Goal: Transaction & Acquisition: Purchase product/service

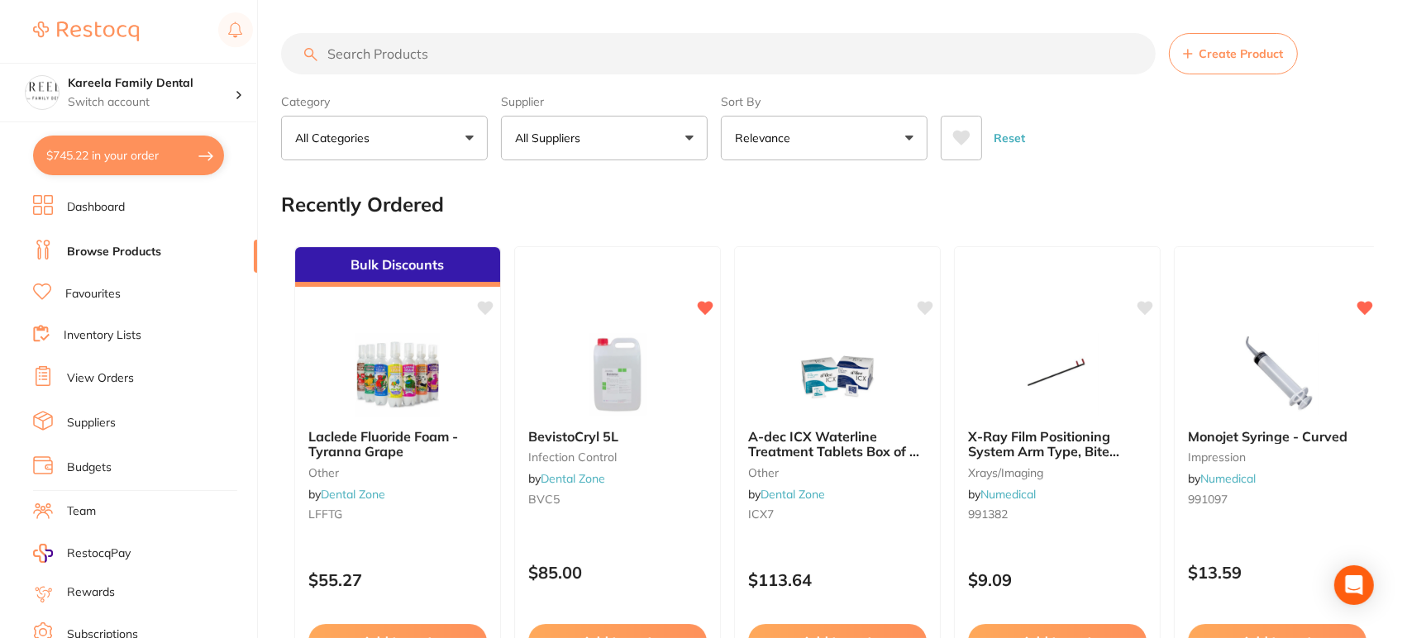
click at [115, 165] on button "$745.22 in your order" at bounding box center [128, 156] width 191 height 40
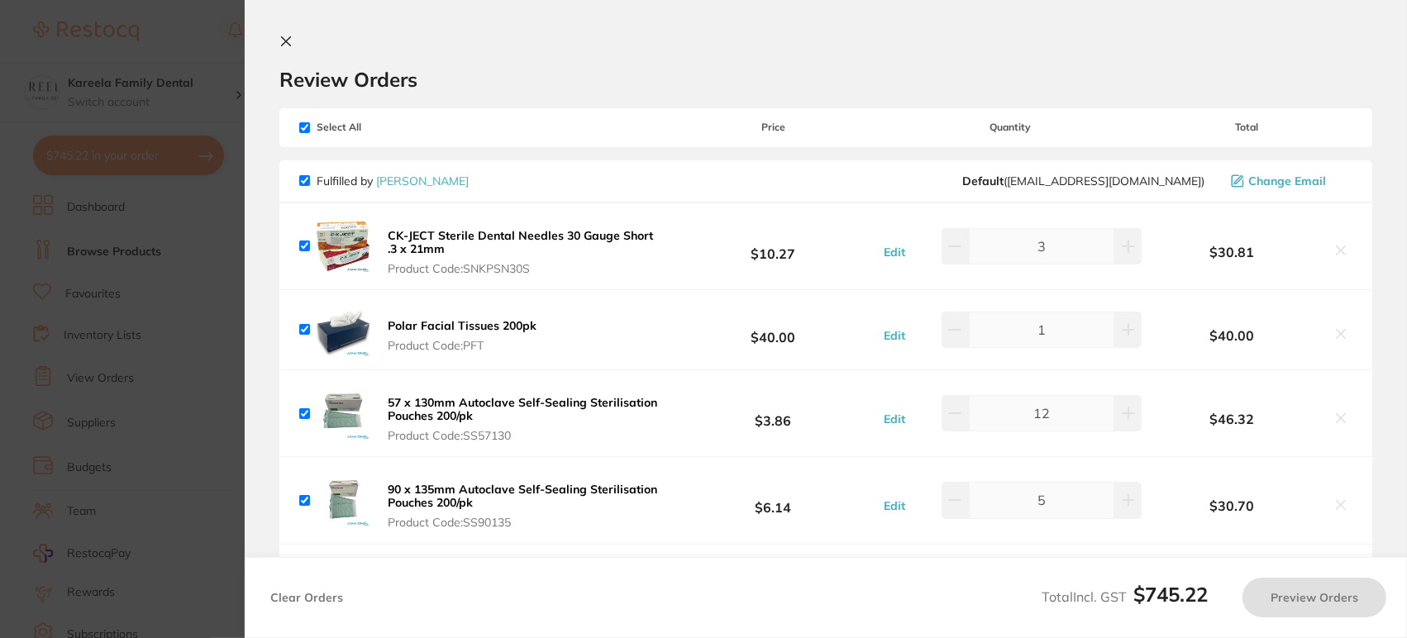
checkbox input "true"
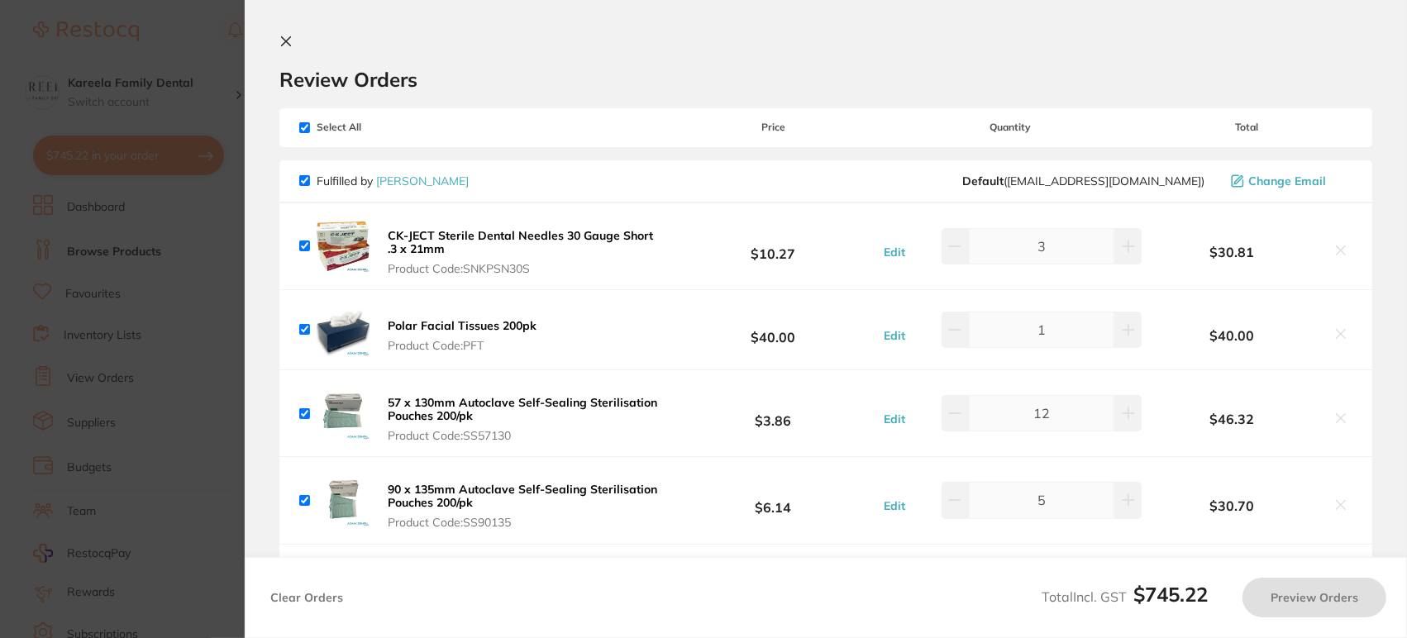
checkbox input "true"
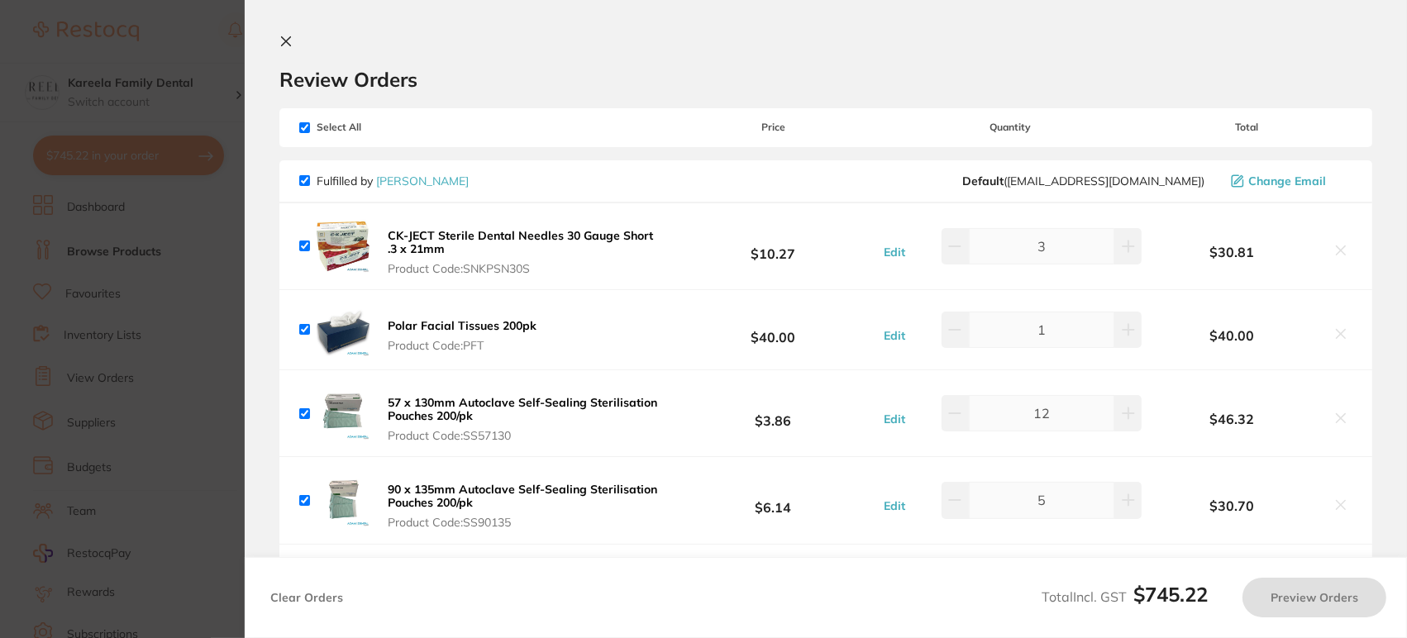
checkbox input "true"
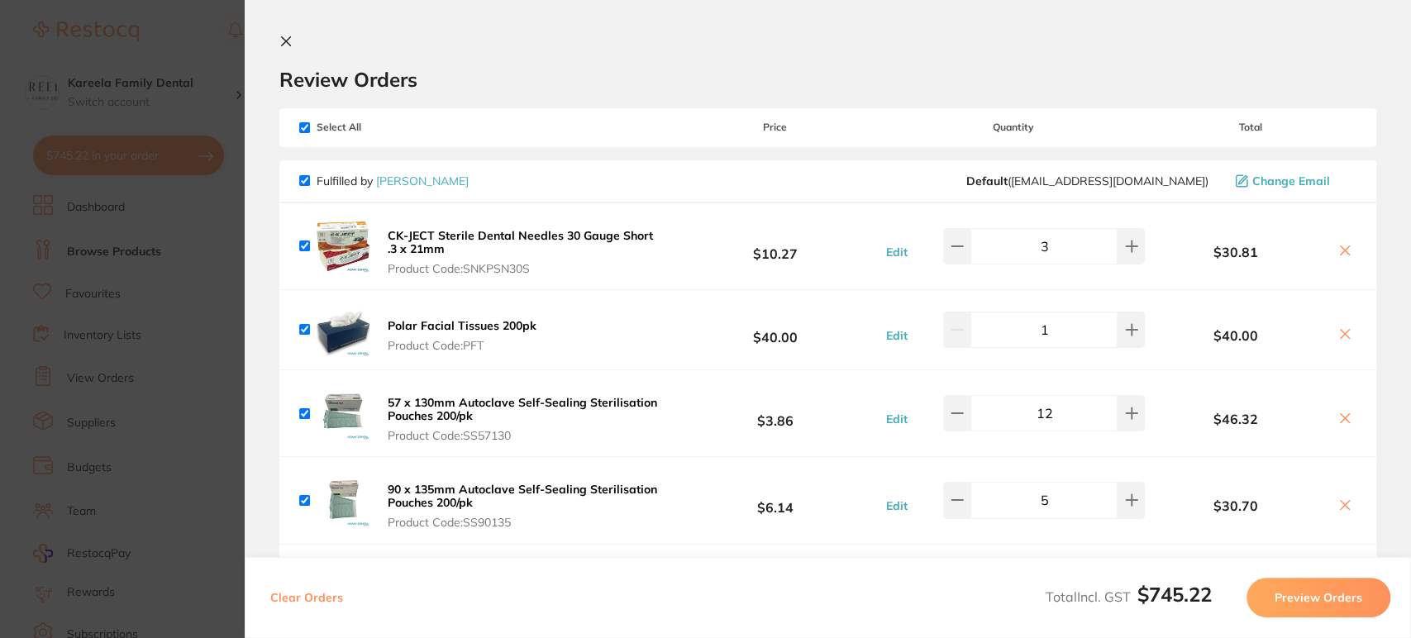
click at [1340, 246] on icon at bounding box center [1345, 250] width 13 height 13
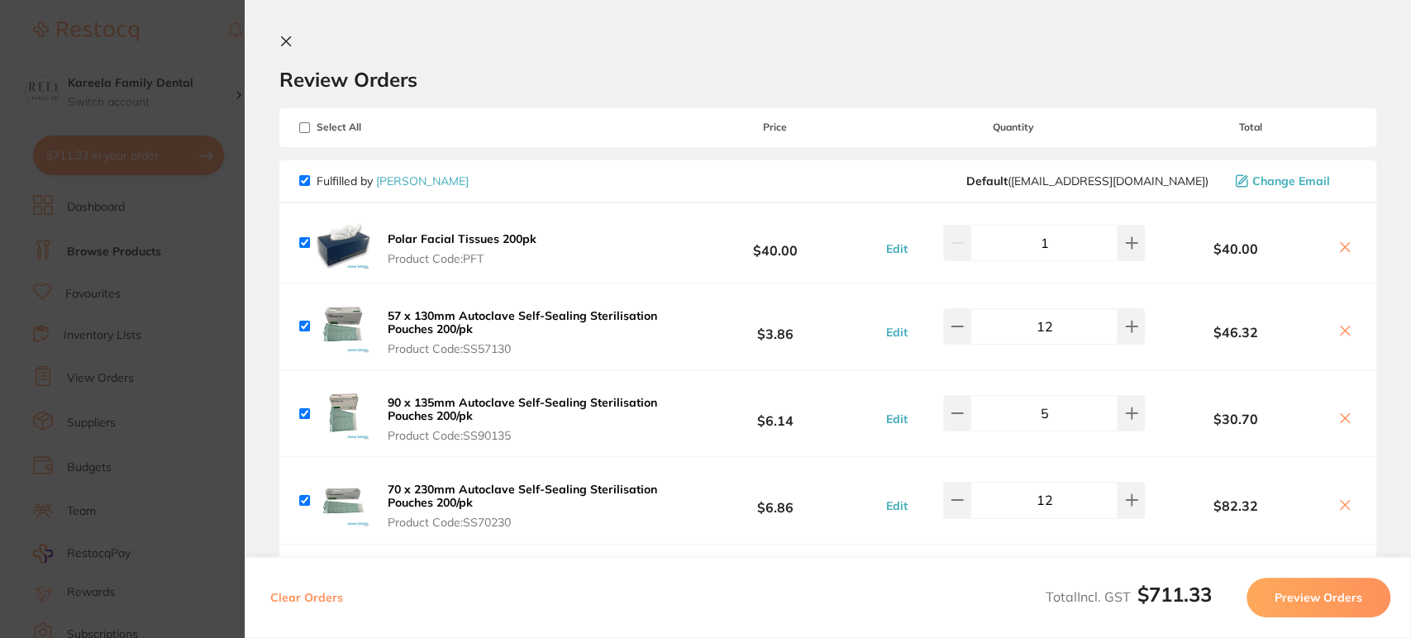
click at [1341, 246] on icon at bounding box center [1345, 247] width 9 height 9
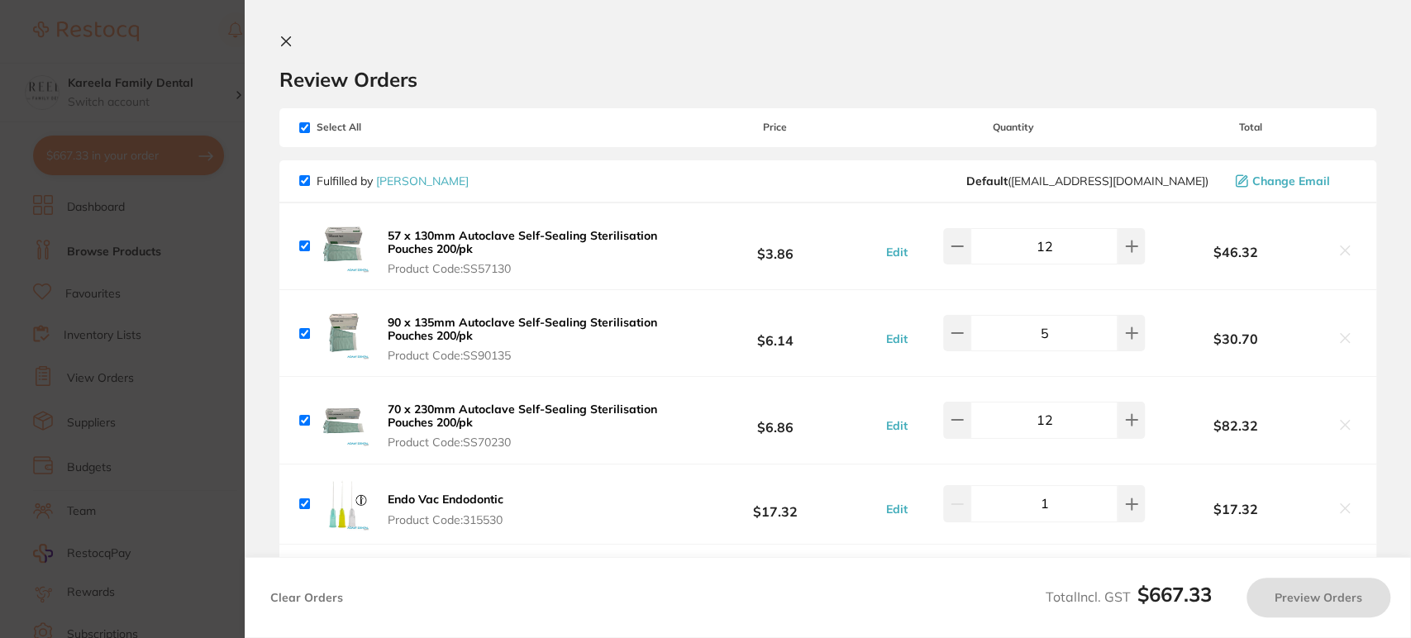
checkbox input "true"
type textarea "hey guys, please can i have the 2L tablets not the 0.7L A-Dec ICX and please ad…"
click at [1347, 252] on icon at bounding box center [1345, 250] width 13 height 13
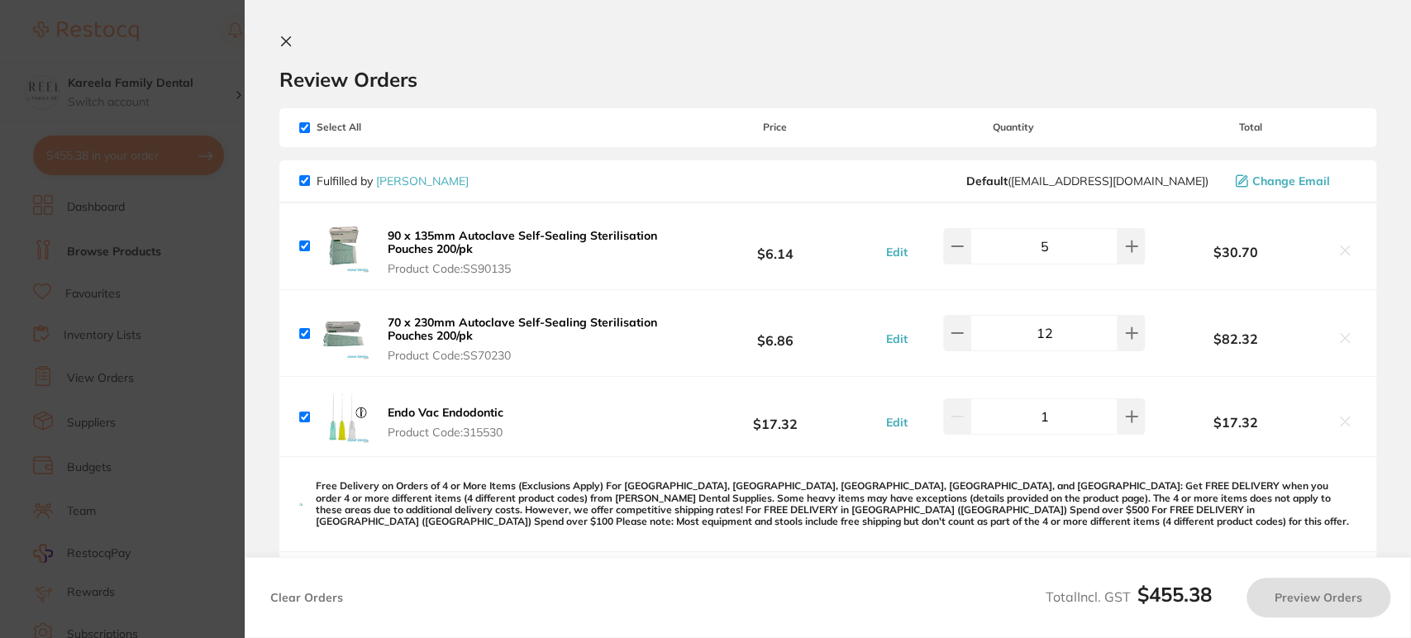
click at [1344, 252] on icon at bounding box center [1345, 250] width 13 height 13
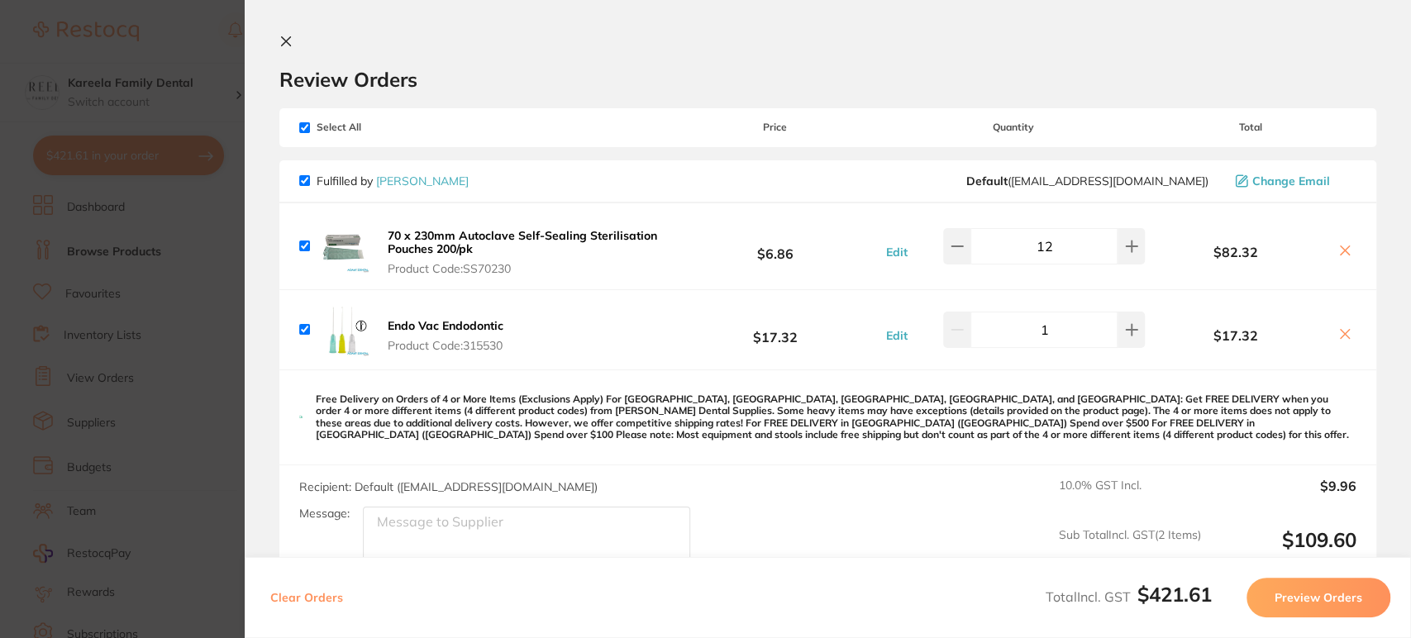
click at [1342, 251] on icon at bounding box center [1345, 250] width 9 height 9
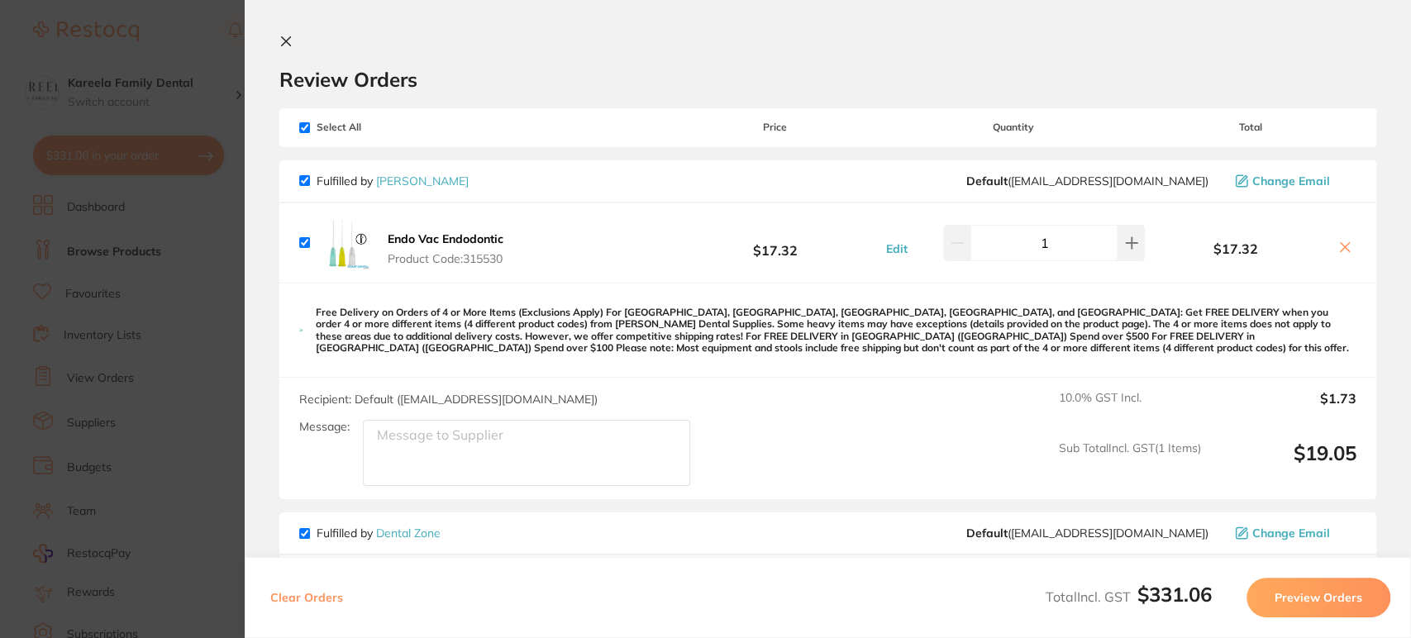
click at [1339, 251] on icon at bounding box center [1345, 247] width 13 height 13
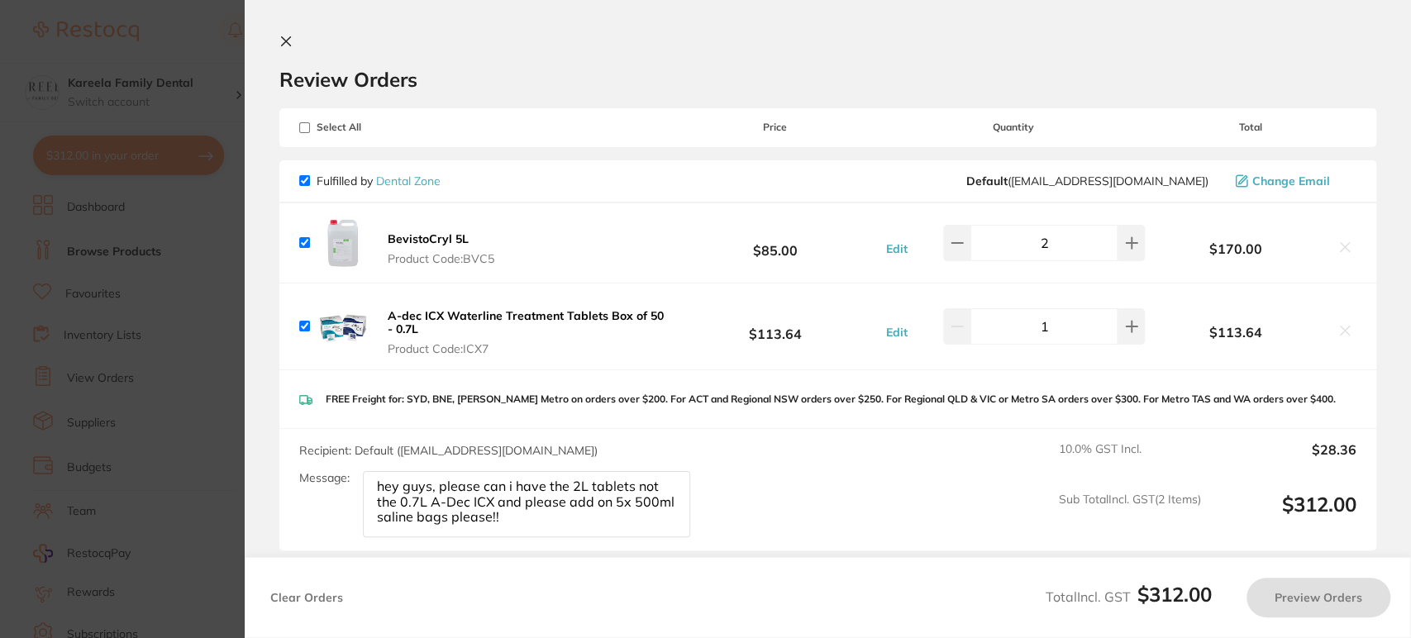
checkbox input "true"
drag, startPoint x: 288, startPoint y: 47, endPoint x: 321, endPoint y: 60, distance: 35.3
click at [288, 47] on icon at bounding box center [285, 41] width 13 height 13
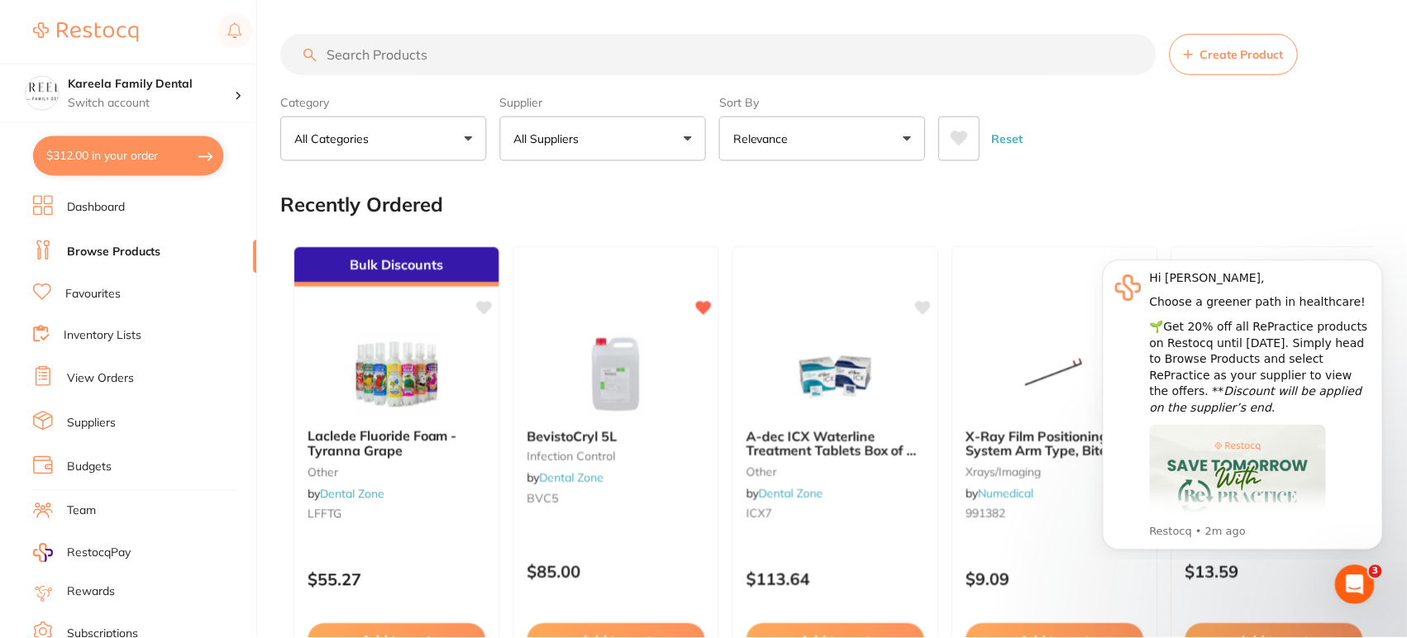
scroll to position [4, 0]
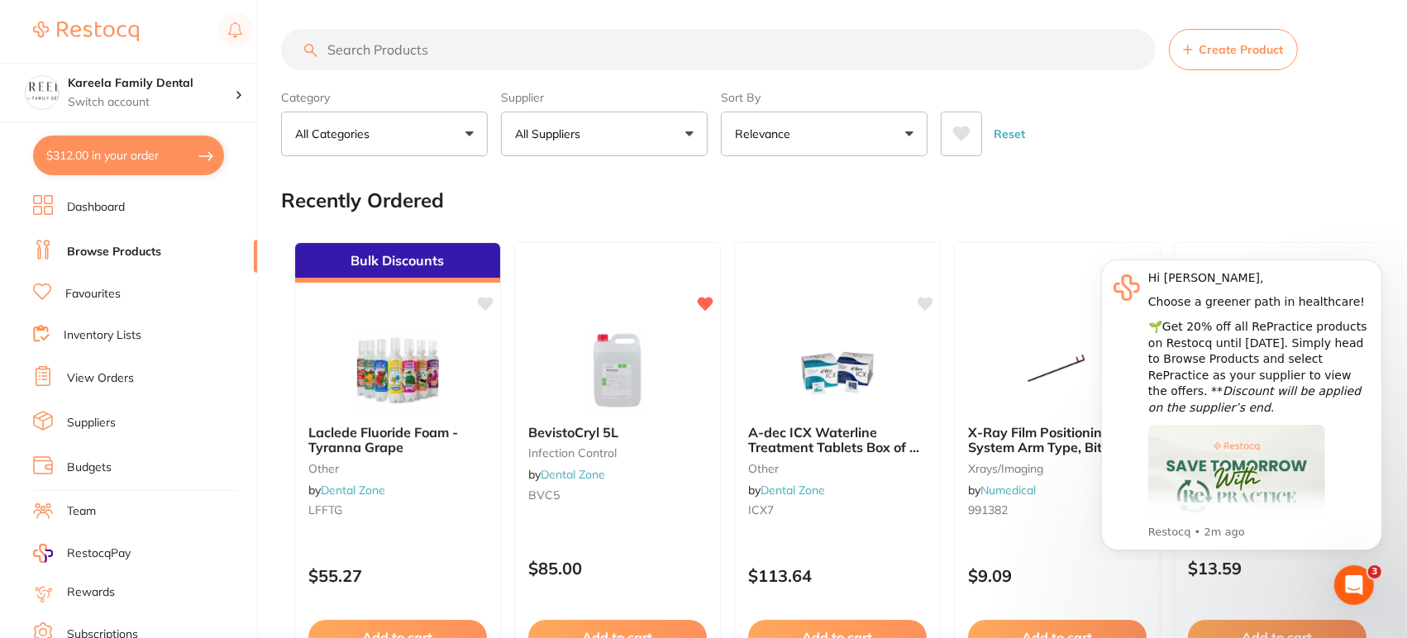
click at [446, 45] on input "search" at bounding box center [718, 49] width 875 height 41
type input "headrest barriers"
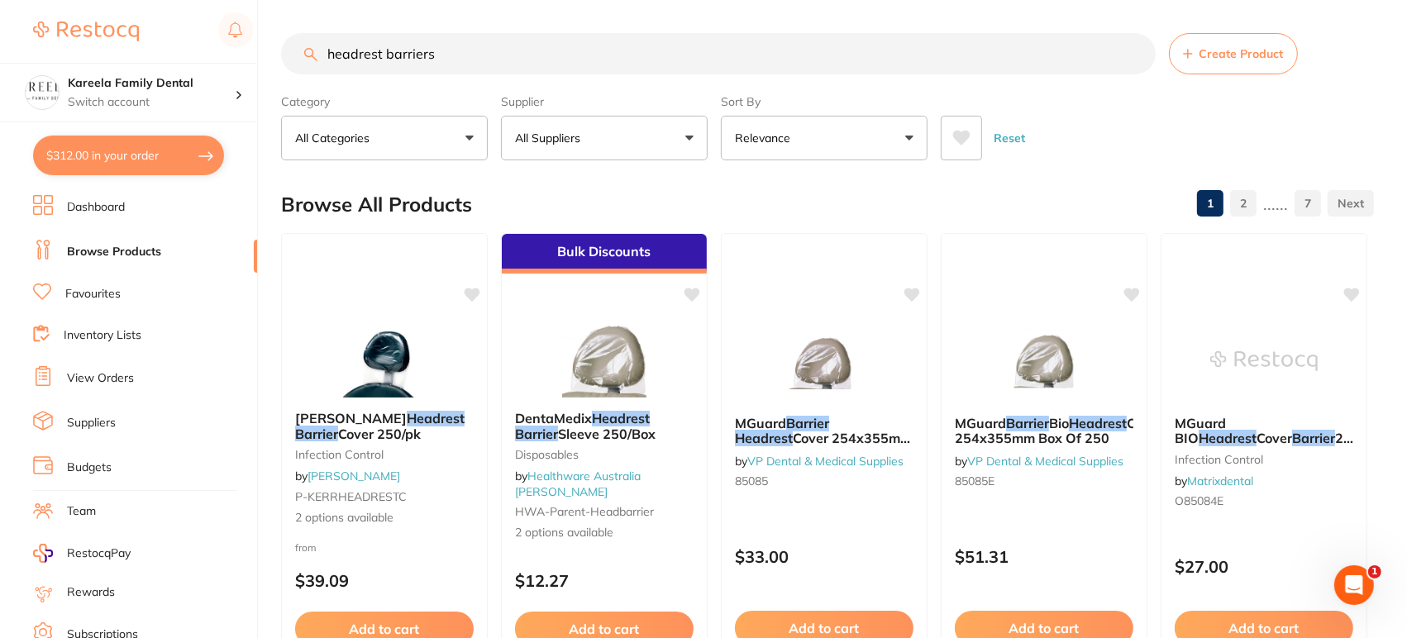
scroll to position [0, 0]
click at [954, 145] on icon at bounding box center [961, 138] width 18 height 17
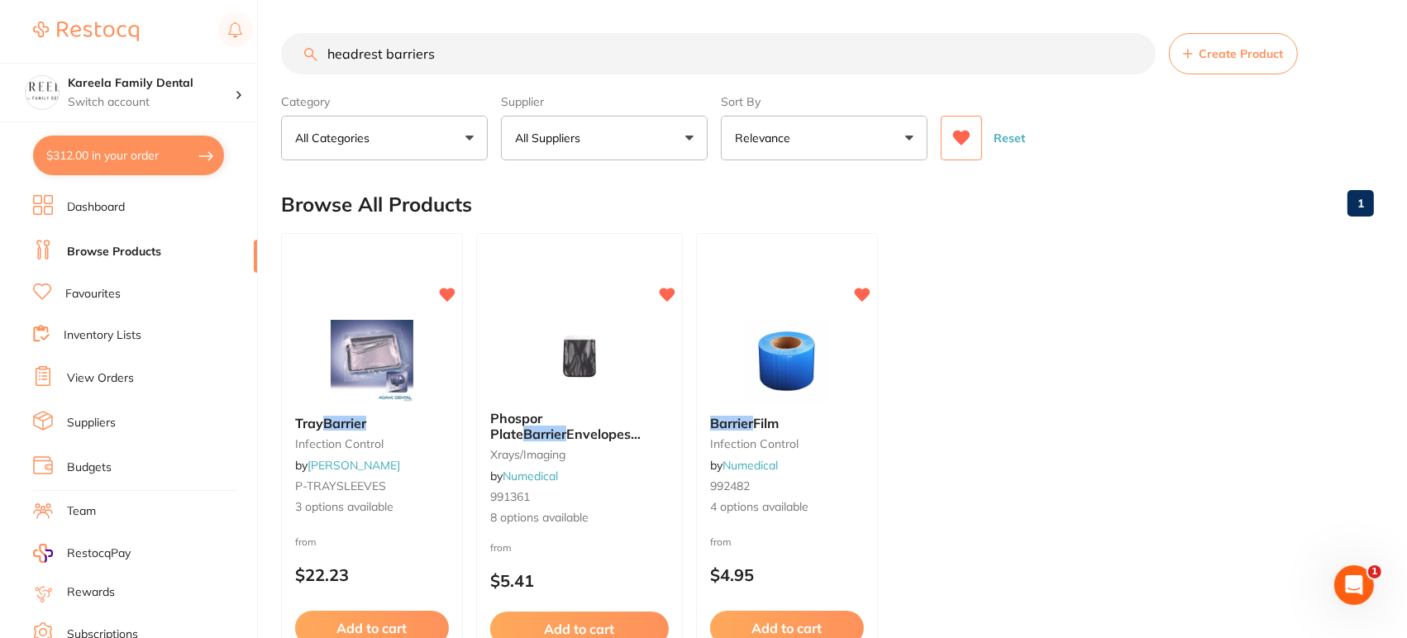
drag, startPoint x: 518, startPoint y: 57, endPoint x: 275, endPoint y: 49, distance: 244.1
click at [270, 50] on div "$312.00 Kareela Family Dental Switch account Kareela Family Dental $312.00 in y…" at bounding box center [703, 319] width 1407 height 638
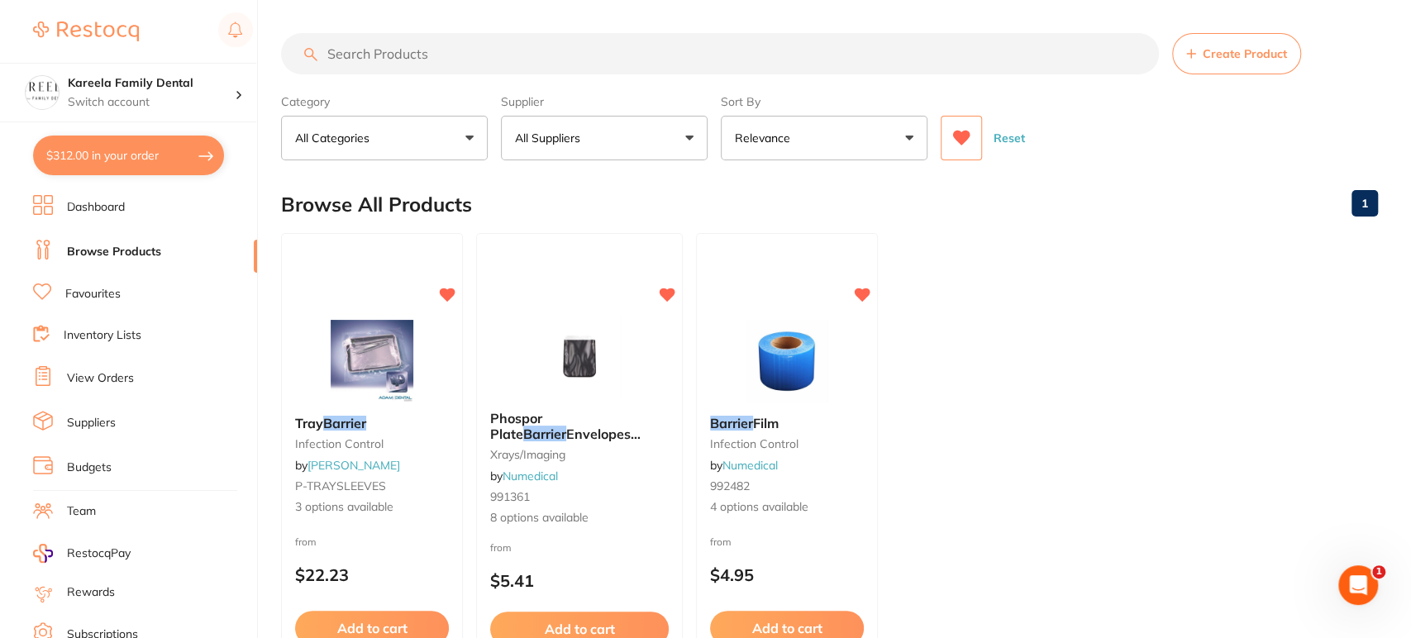
click at [555, 131] on p "All Suppliers" at bounding box center [551, 138] width 72 height 17
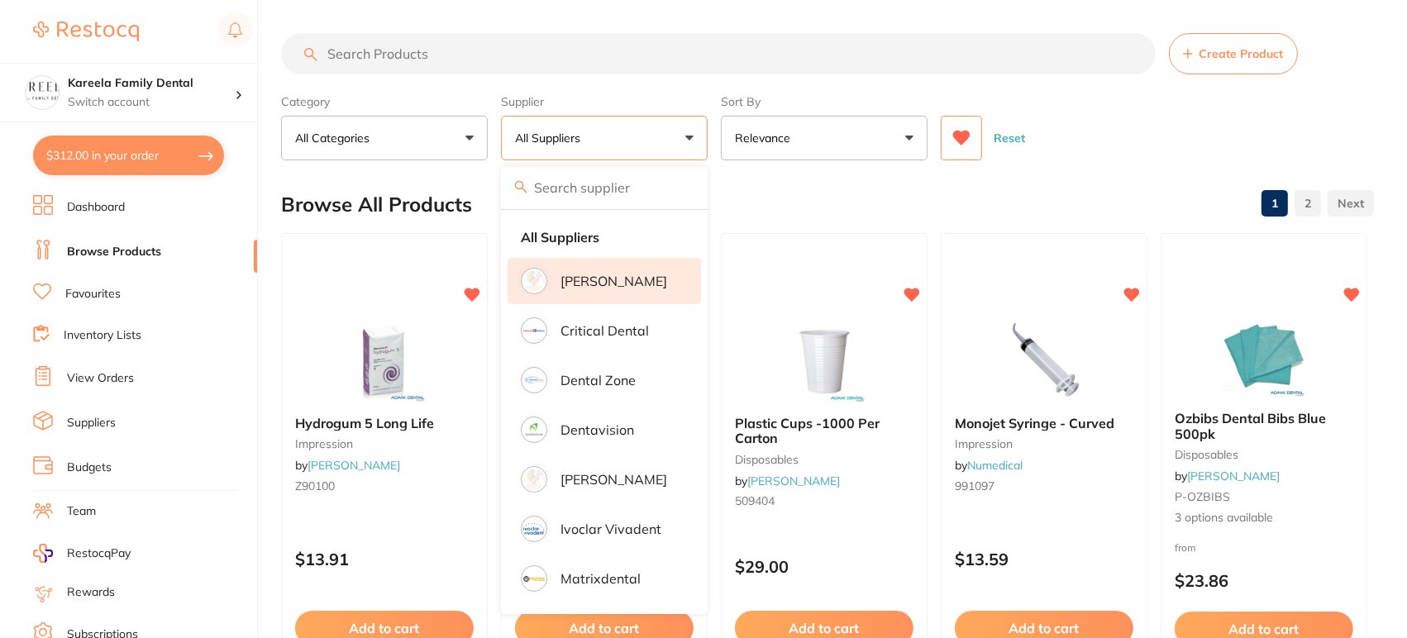
click at [632, 281] on p "[PERSON_NAME]" at bounding box center [614, 281] width 107 height 15
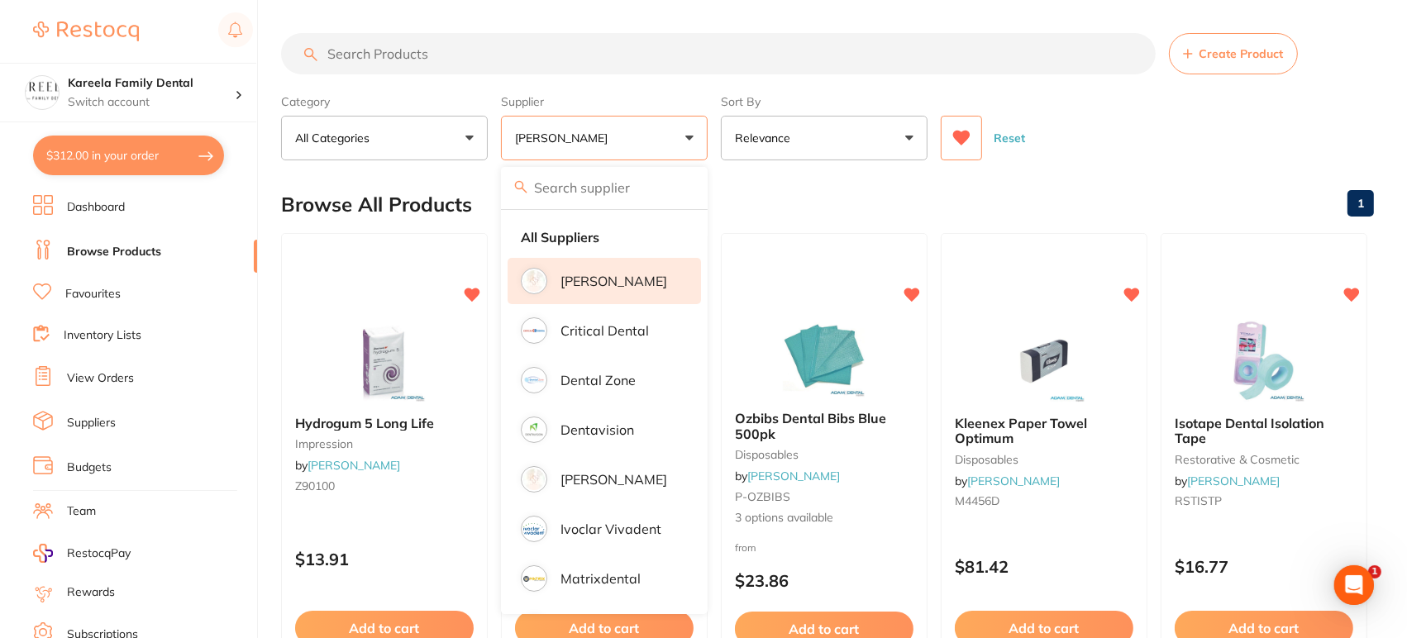
click at [1181, 150] on div "Reset" at bounding box center [1151, 132] width 420 height 58
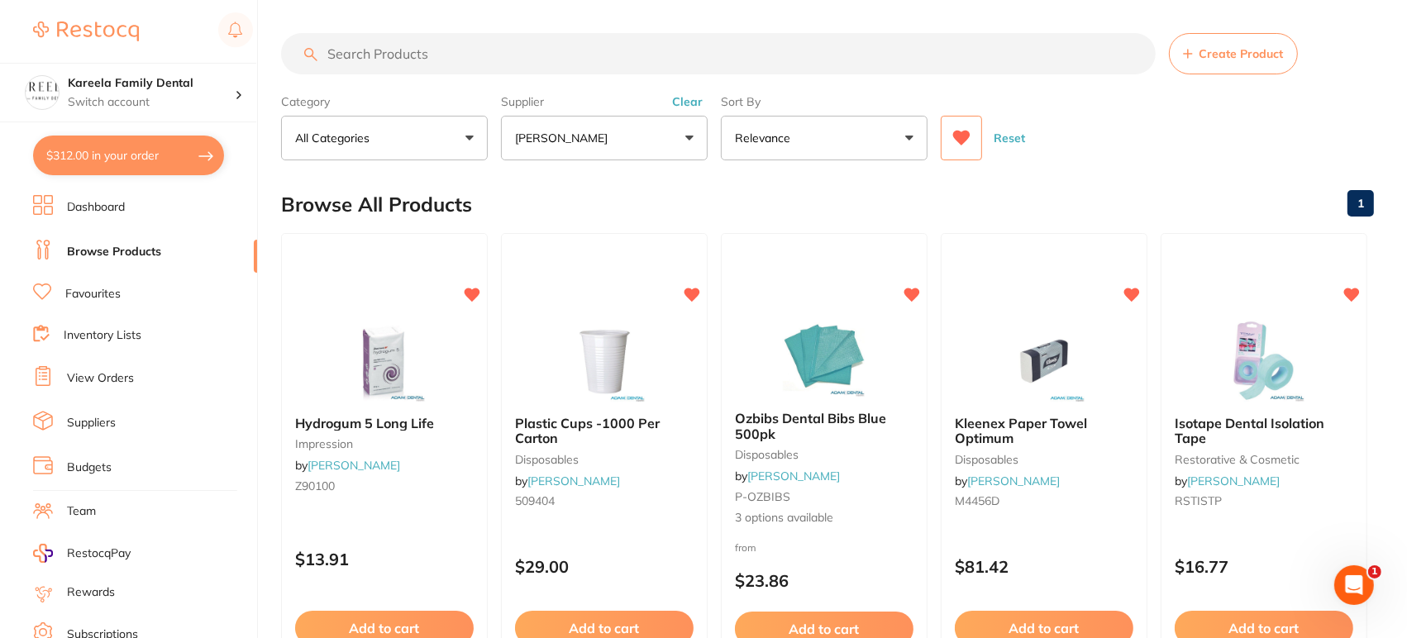
scroll to position [48, 0]
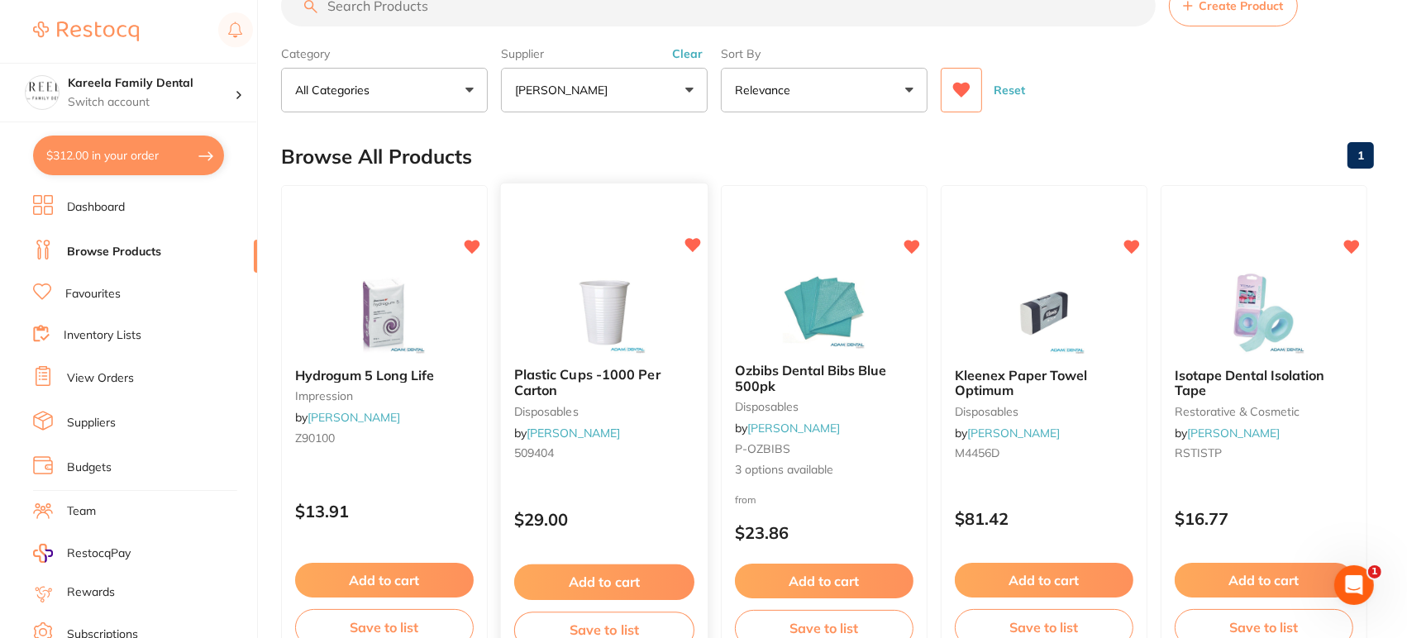
click at [570, 302] on img at bounding box center [604, 312] width 108 height 84
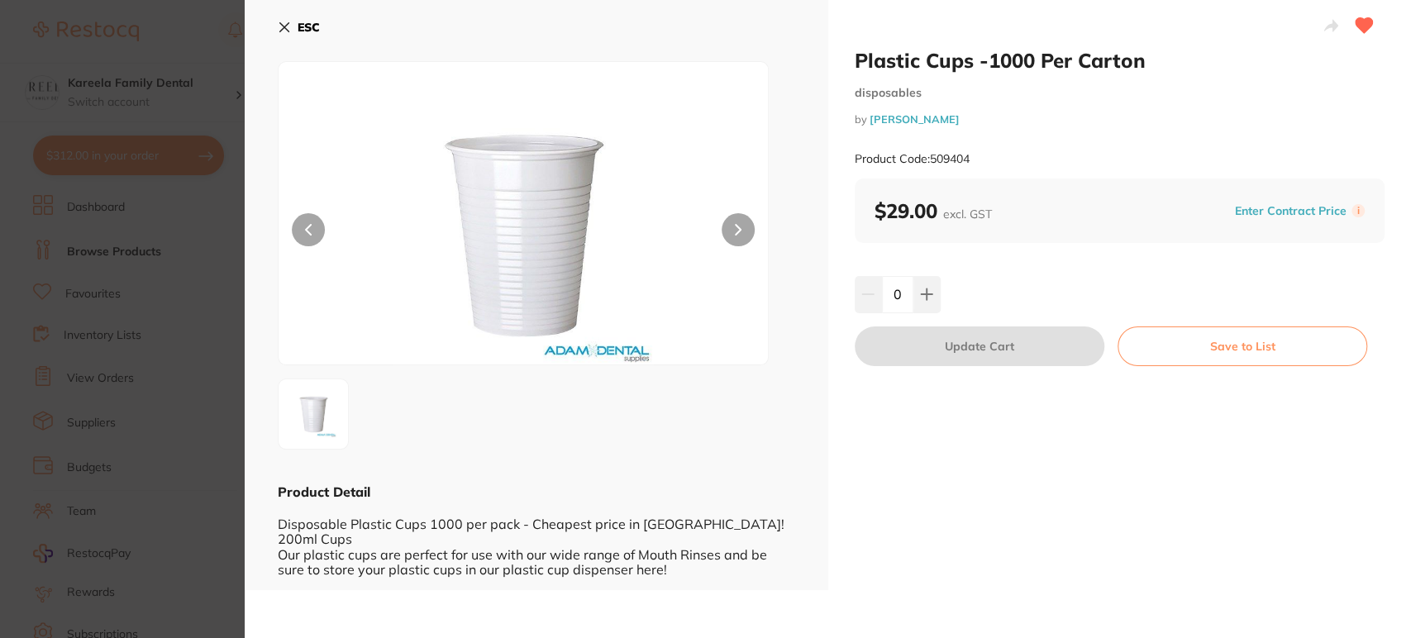
drag, startPoint x: 286, startPoint y: 31, endPoint x: 348, endPoint y: 45, distance: 63.6
click at [286, 31] on icon at bounding box center [284, 27] width 13 height 13
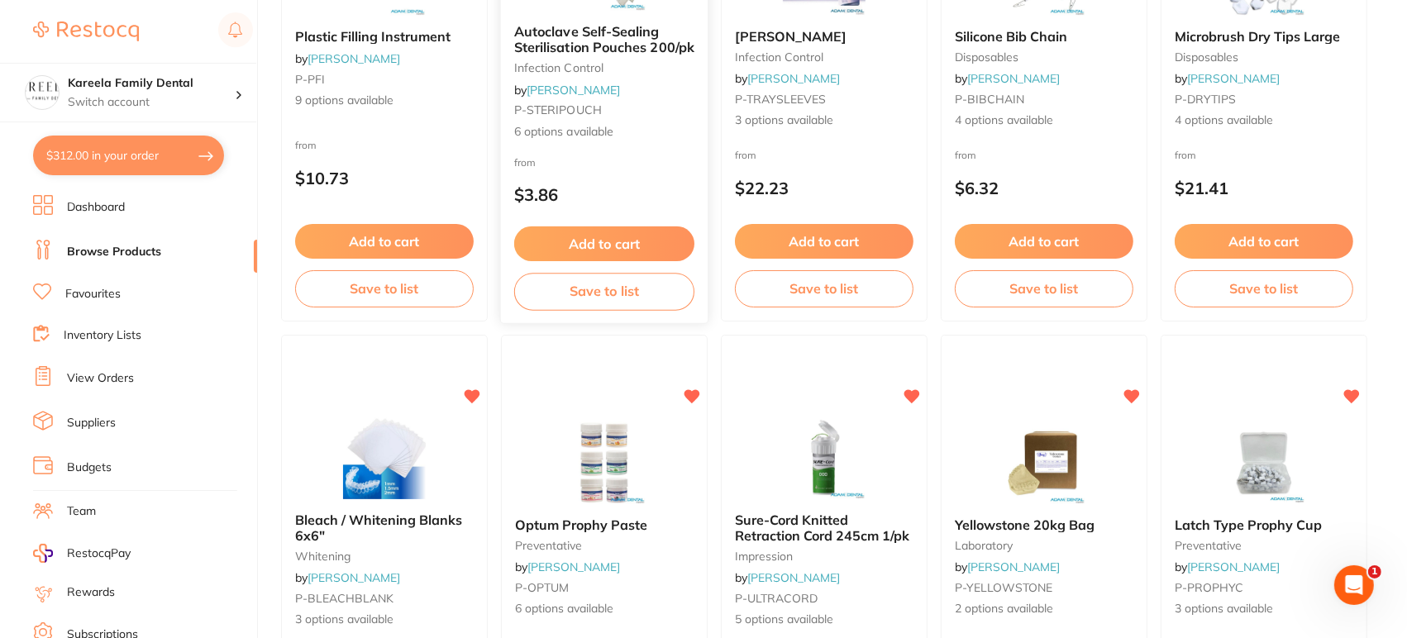
scroll to position [1058, 0]
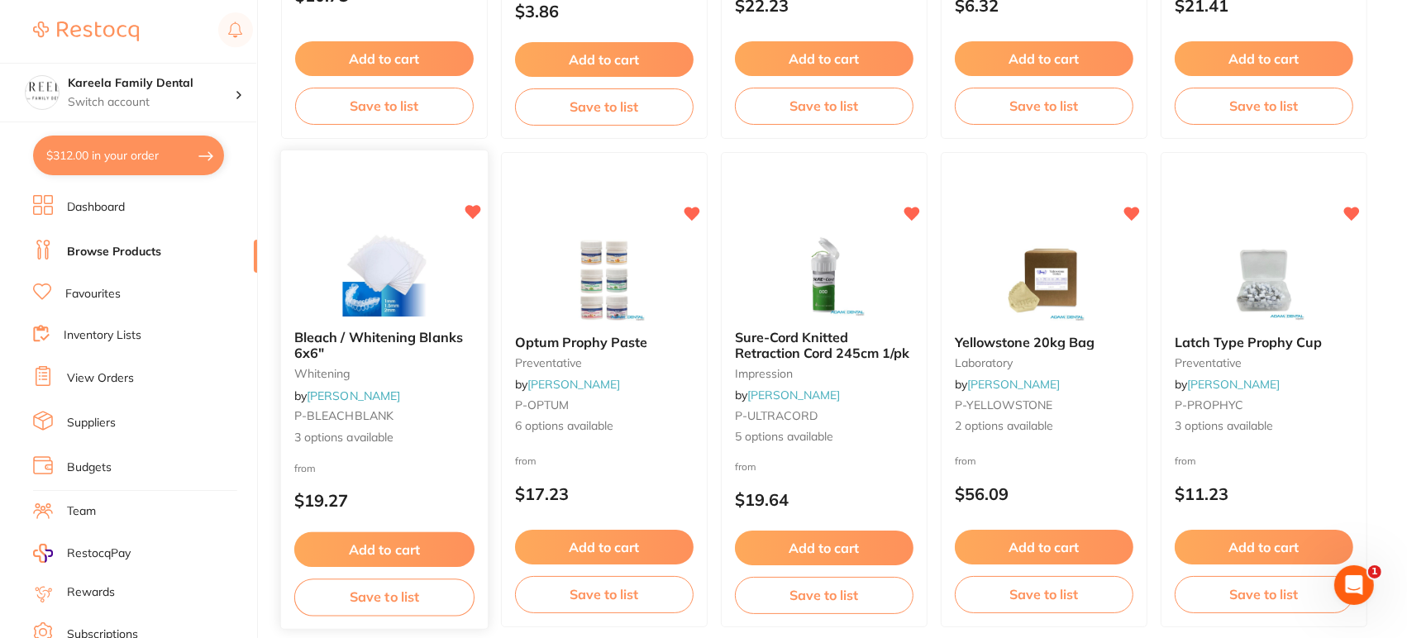
click at [415, 276] on img at bounding box center [384, 275] width 108 height 84
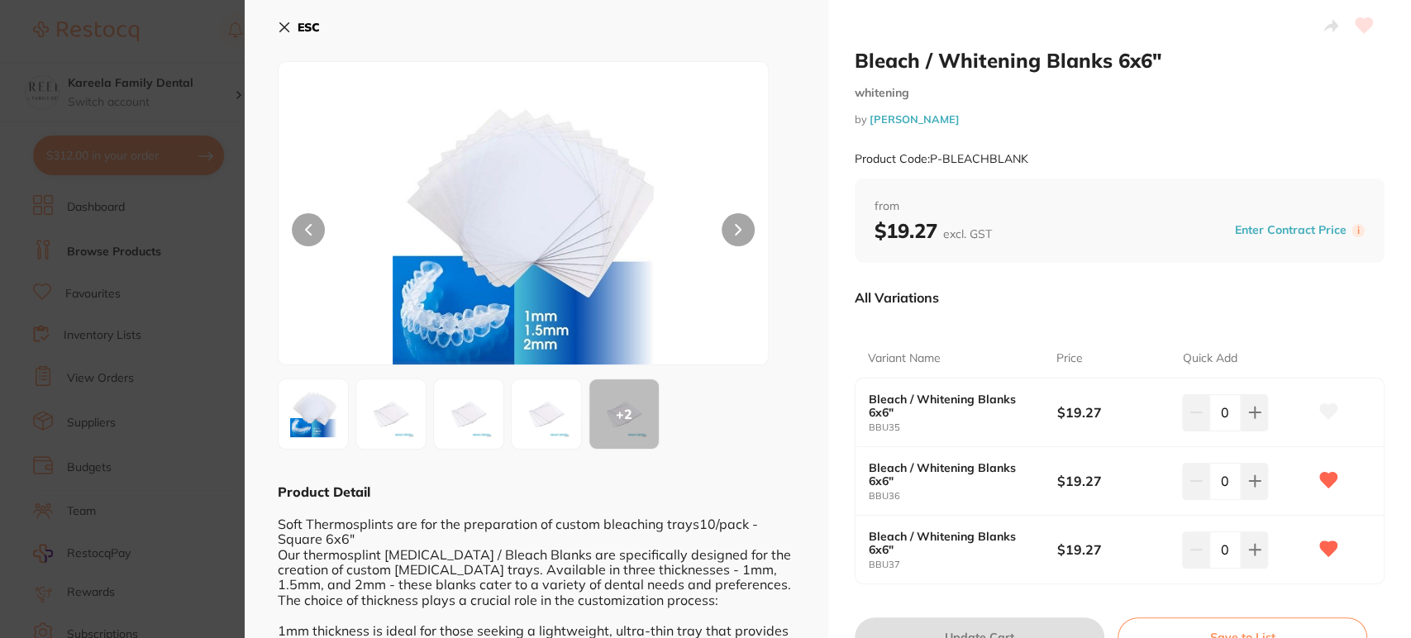
click at [286, 27] on icon at bounding box center [284, 27] width 13 height 13
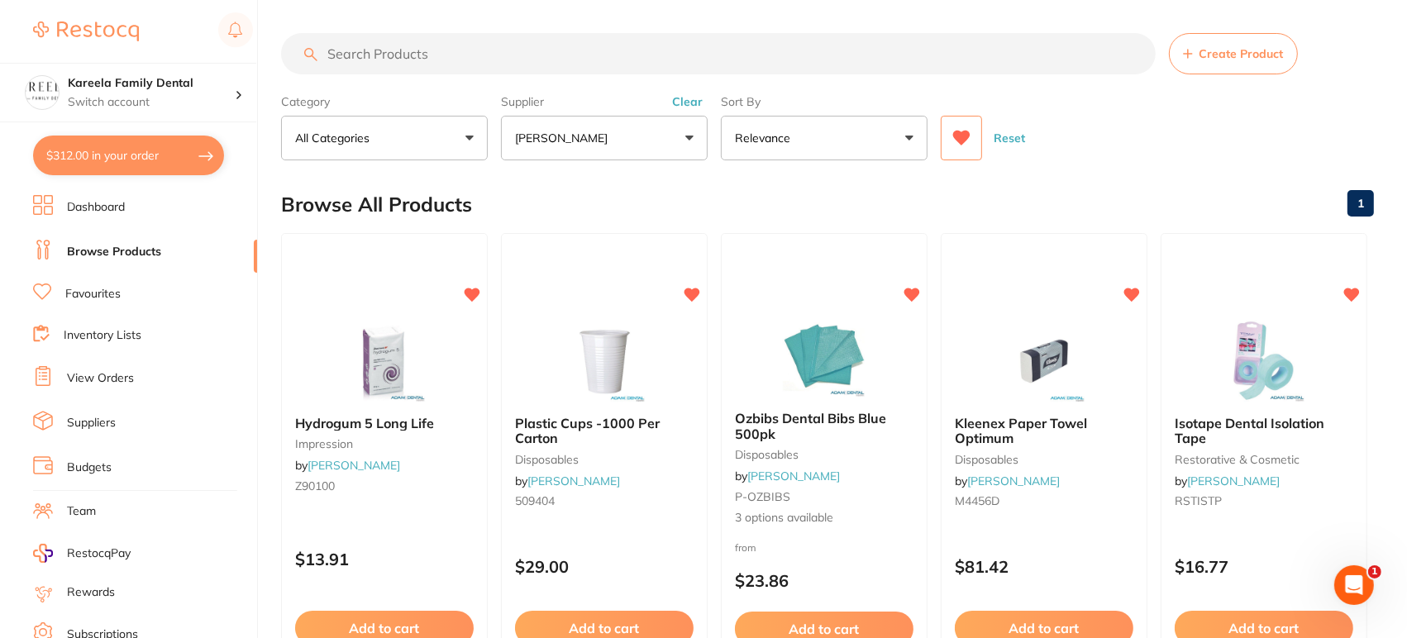
scroll to position [558, 0]
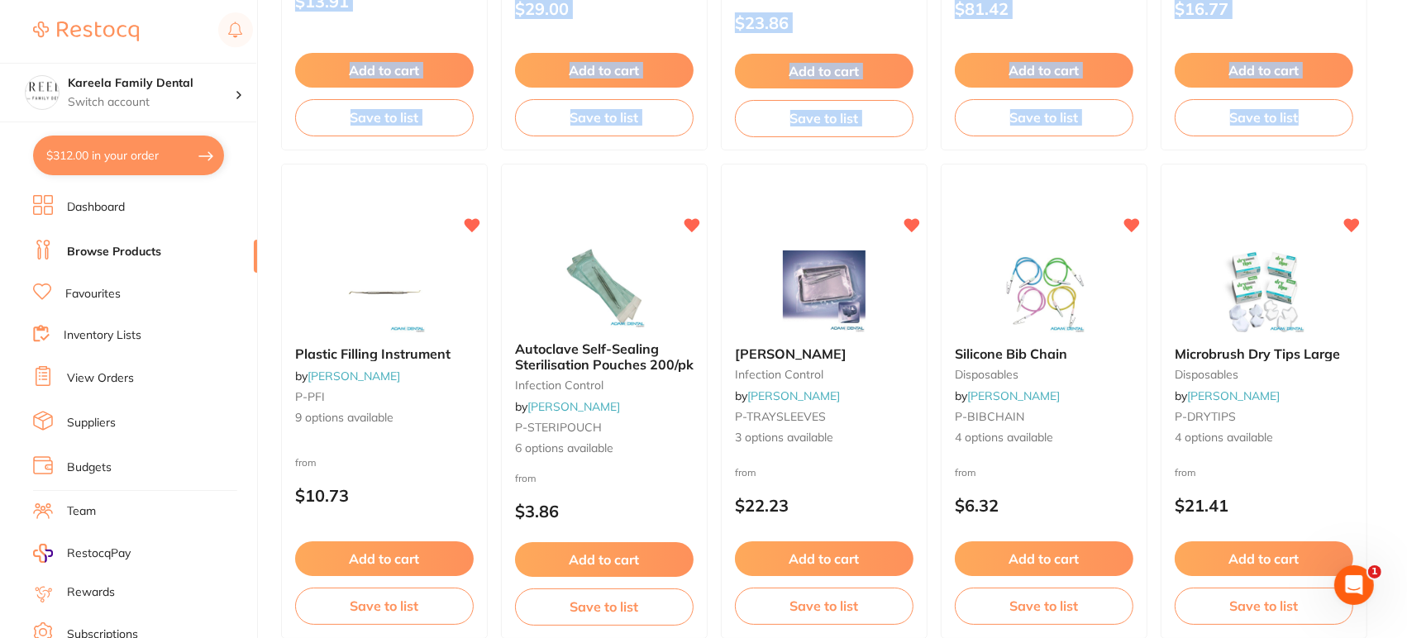
drag, startPoint x: 1409, startPoint y: 117, endPoint x: 1410, endPoint y: 98, distance: 19.0
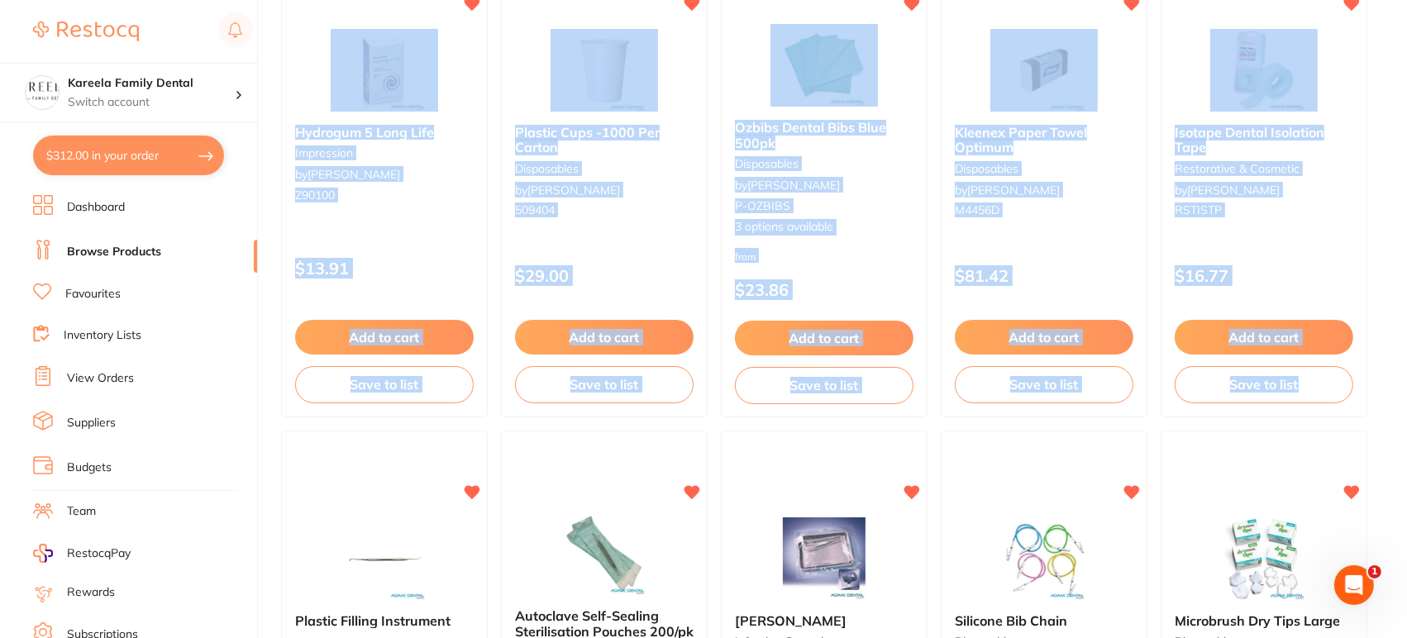
scroll to position [0, 0]
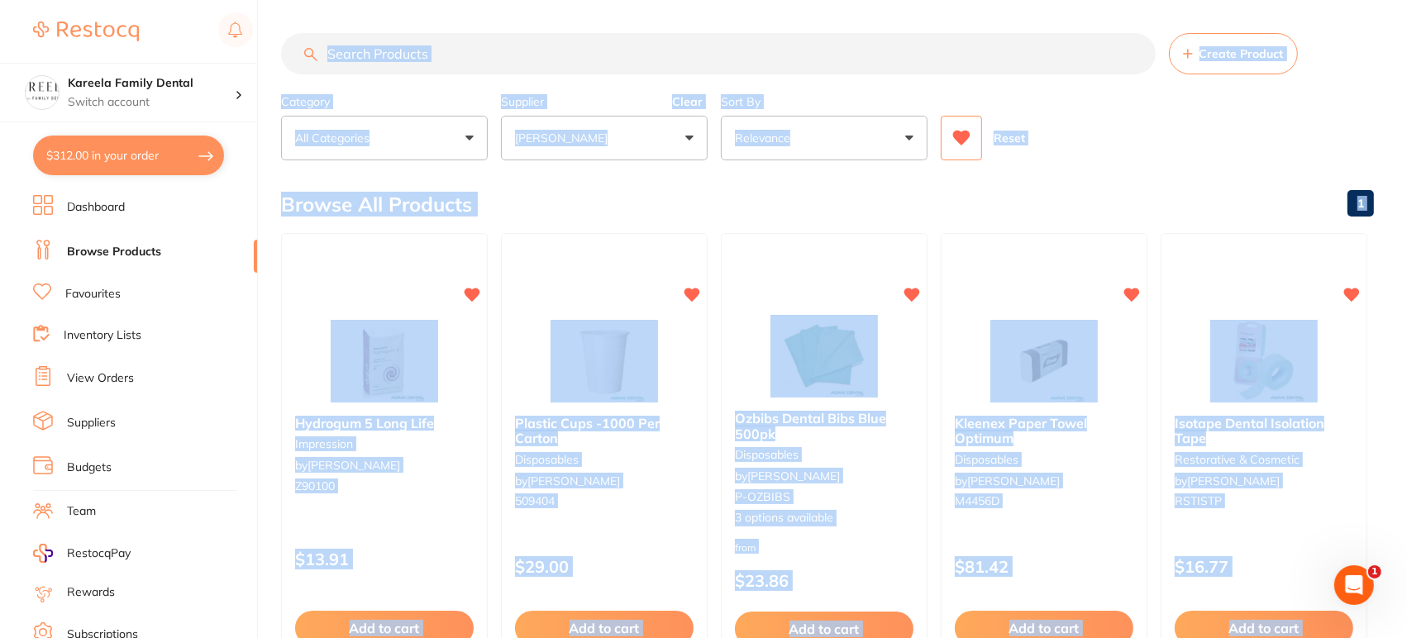
click at [592, 60] on input "search" at bounding box center [718, 53] width 875 height 41
click at [582, 52] on input "search" at bounding box center [718, 53] width 875 height 41
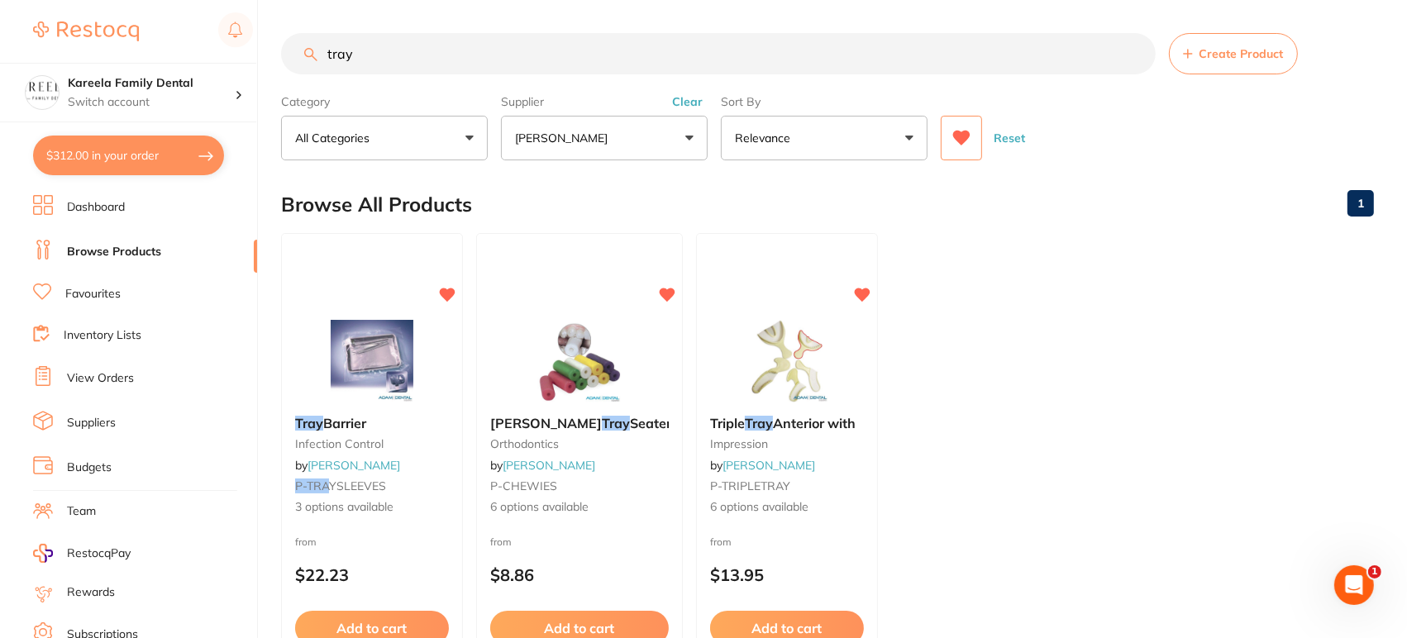
drag, startPoint x: 383, startPoint y: 58, endPoint x: 277, endPoint y: 38, distance: 107.7
click at [265, 49] on div "$312.00 Kareela Family Dental Switch account Kareela Family Dental $312.00 in y…" at bounding box center [703, 319] width 1407 height 638
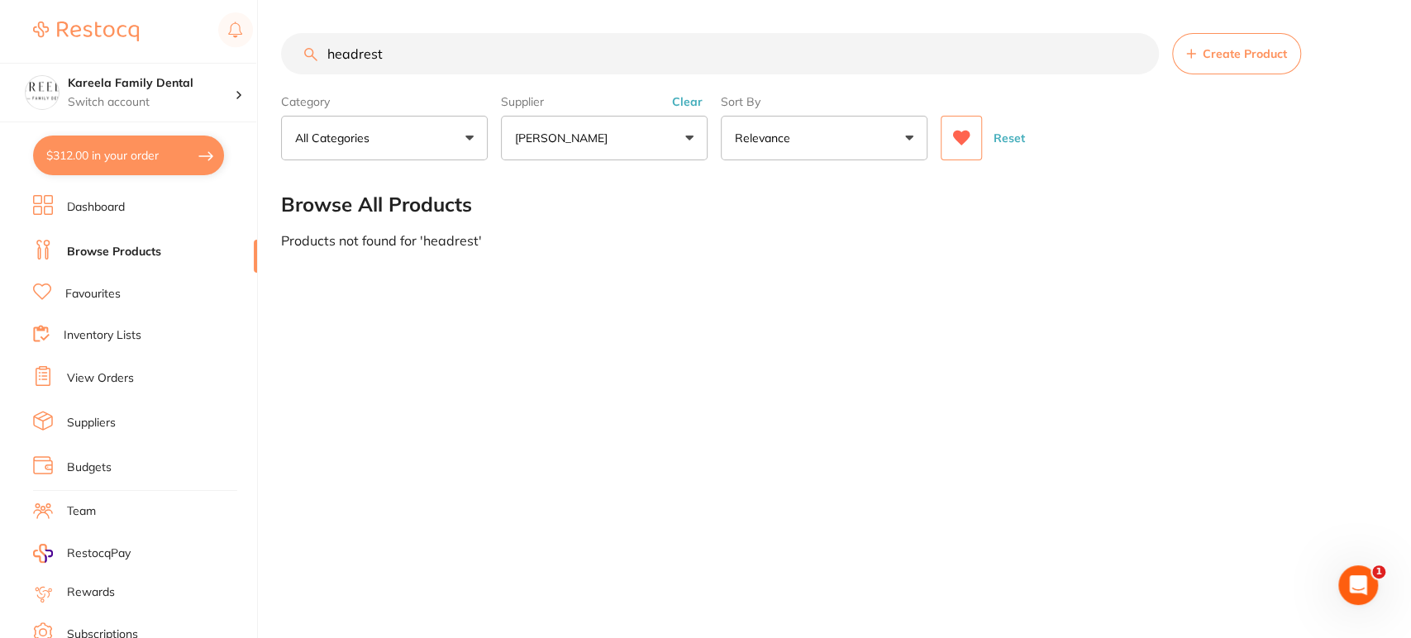
click at [423, 51] on input "headrest" at bounding box center [720, 53] width 878 height 41
drag, startPoint x: 453, startPoint y: 52, endPoint x: 320, endPoint y: 45, distance: 133.3
click at [320, 45] on input "headrest" at bounding box center [720, 53] width 878 height 41
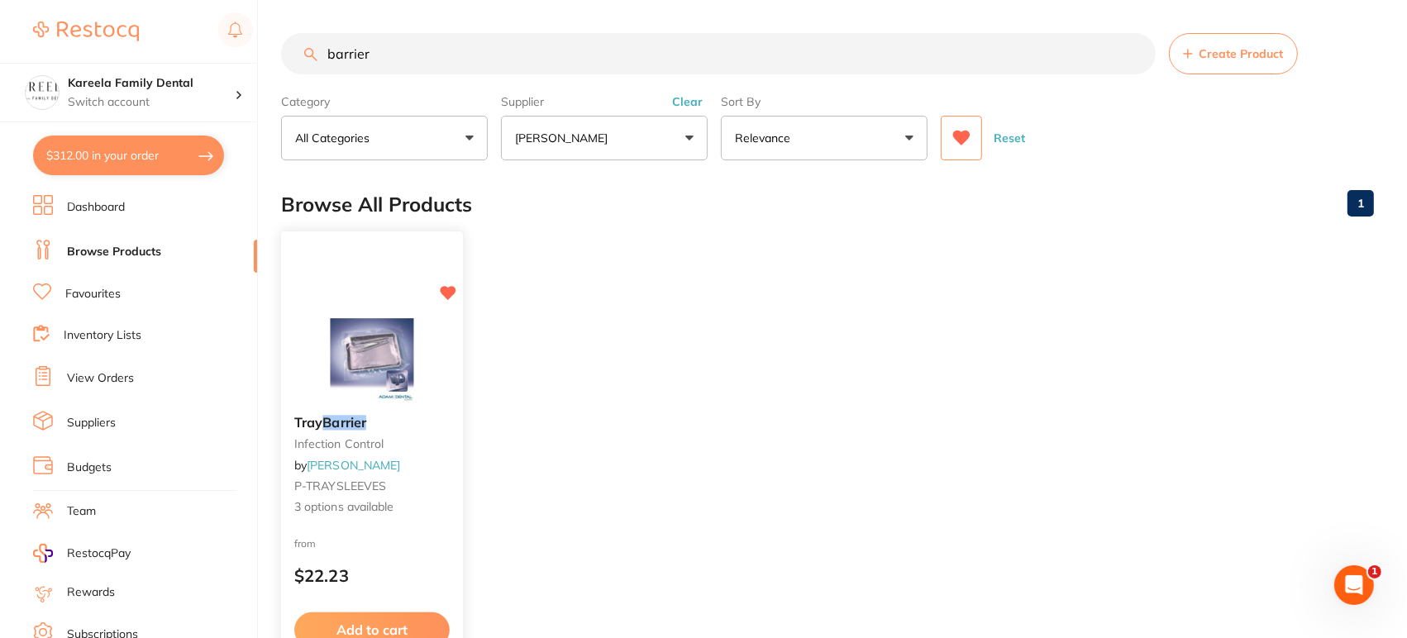
click at [377, 349] on img at bounding box center [371, 360] width 108 height 84
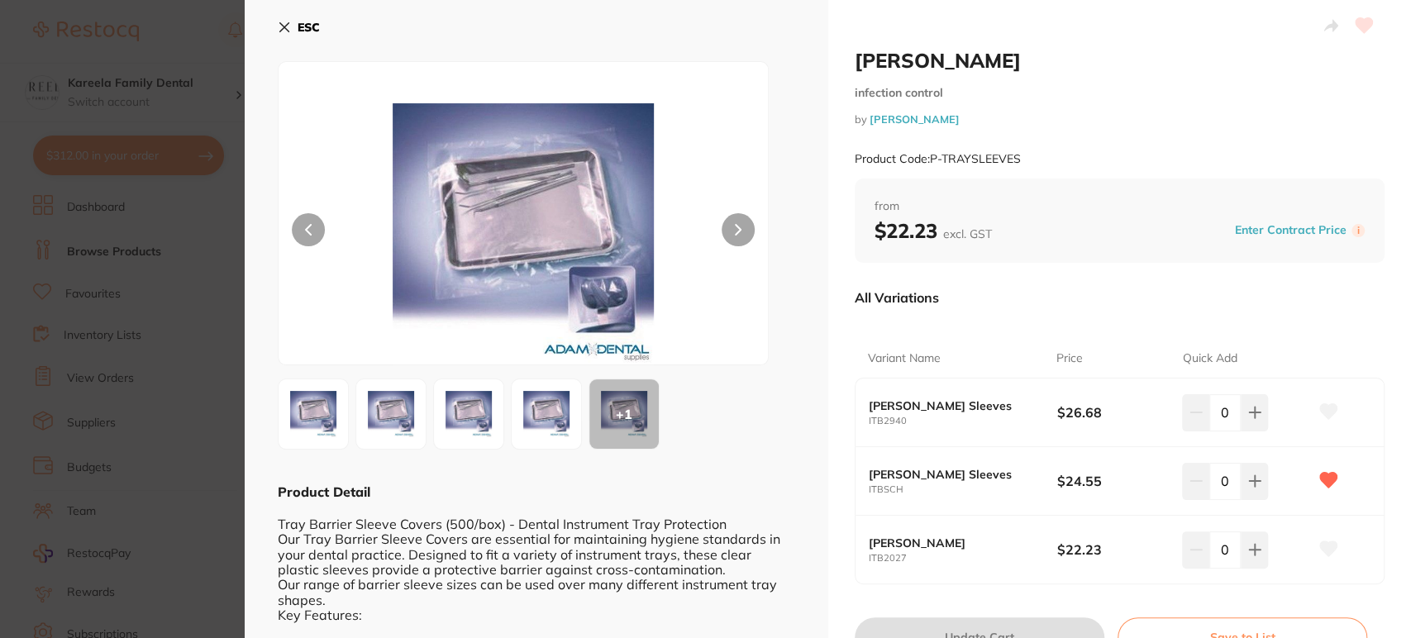
click at [284, 26] on icon at bounding box center [284, 27] width 9 height 9
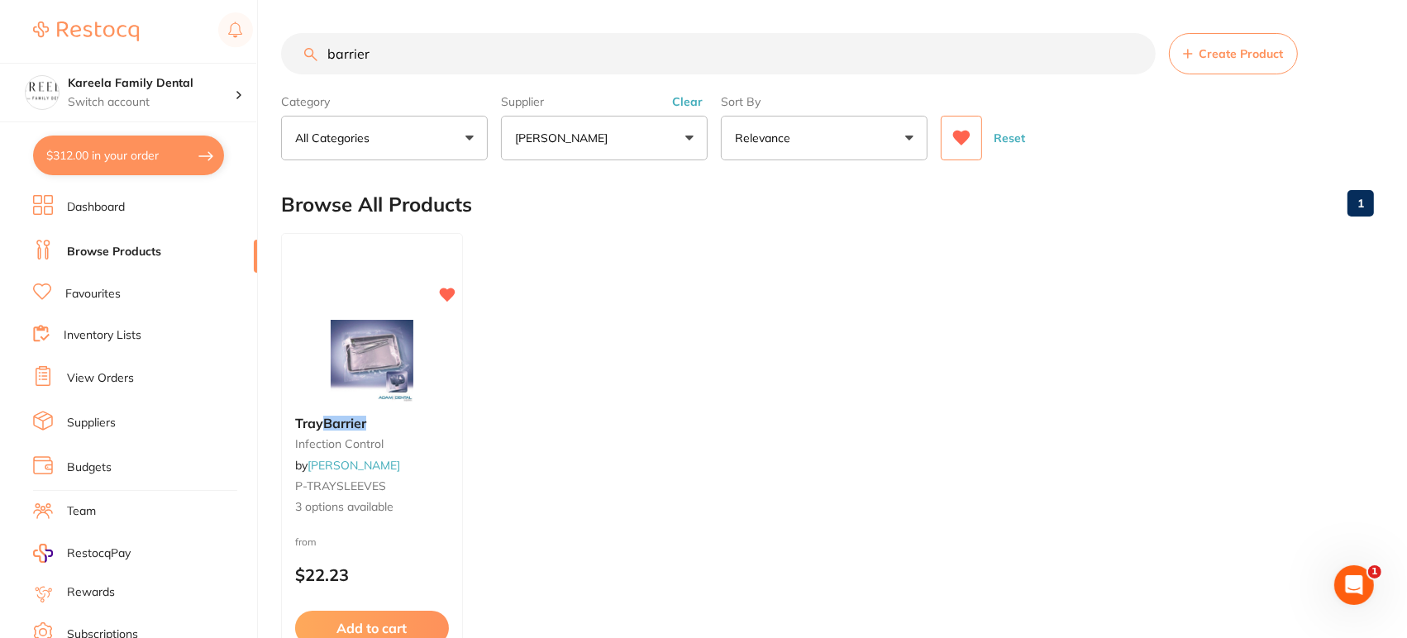
drag, startPoint x: 489, startPoint y: 64, endPoint x: 150, endPoint y: 50, distance: 339.3
click at [150, 50] on div "$312.00 Kareela Family Dental Switch account Kareela Family Dental $312.00 in y…" at bounding box center [703, 319] width 1407 height 638
drag, startPoint x: 385, startPoint y: 51, endPoint x: 312, endPoint y: 49, distance: 73.6
click at [312, 49] on div "head rest barriers Create Product" at bounding box center [827, 53] width 1093 height 41
click at [446, 60] on input "head rest barriers" at bounding box center [718, 53] width 875 height 41
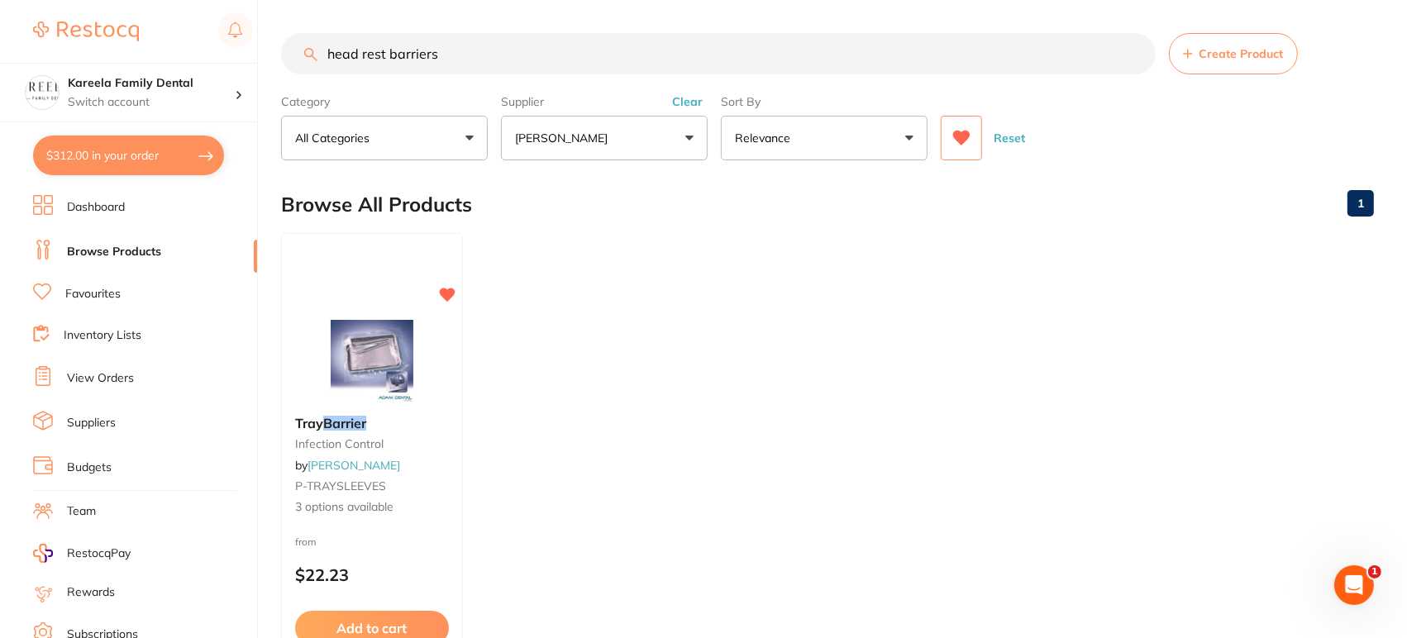
drag, startPoint x: 180, startPoint y: 28, endPoint x: 162, endPoint y: 26, distance: 18.4
click at [162, 26] on div "$312.00 Kareela Family Dental Switch account Kareela Family Dental $312.00 in y…" at bounding box center [703, 319] width 1407 height 638
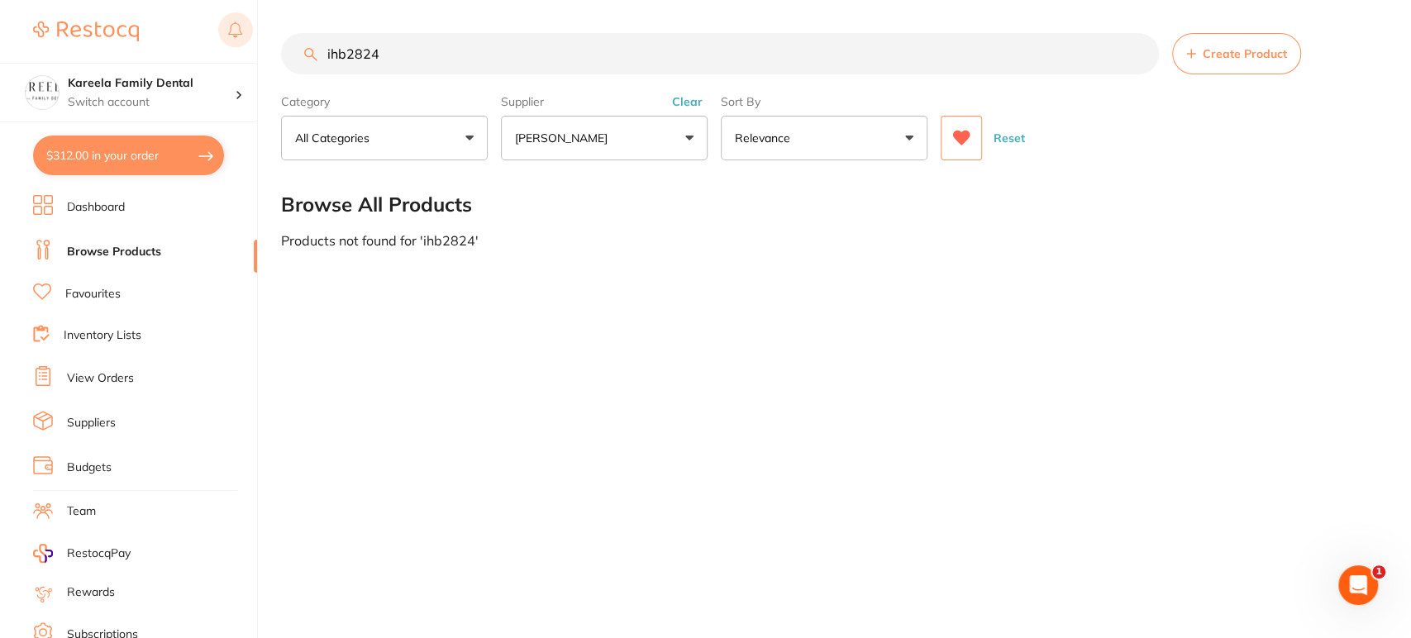
drag, startPoint x: 384, startPoint y: 51, endPoint x: 245, endPoint y: 45, distance: 139.9
click at [245, 45] on div "$312.00 Kareela Family Dental Switch account Kareela Family Dental $312.00 in y…" at bounding box center [705, 319] width 1411 height 638
click at [435, 54] on input "ihb2824" at bounding box center [720, 53] width 878 height 41
click at [270, 48] on div "$312.00 Kareela Family Dental Switch account Kareela Family Dental $312.00 in y…" at bounding box center [705, 319] width 1411 height 638
type input "rubber dam"
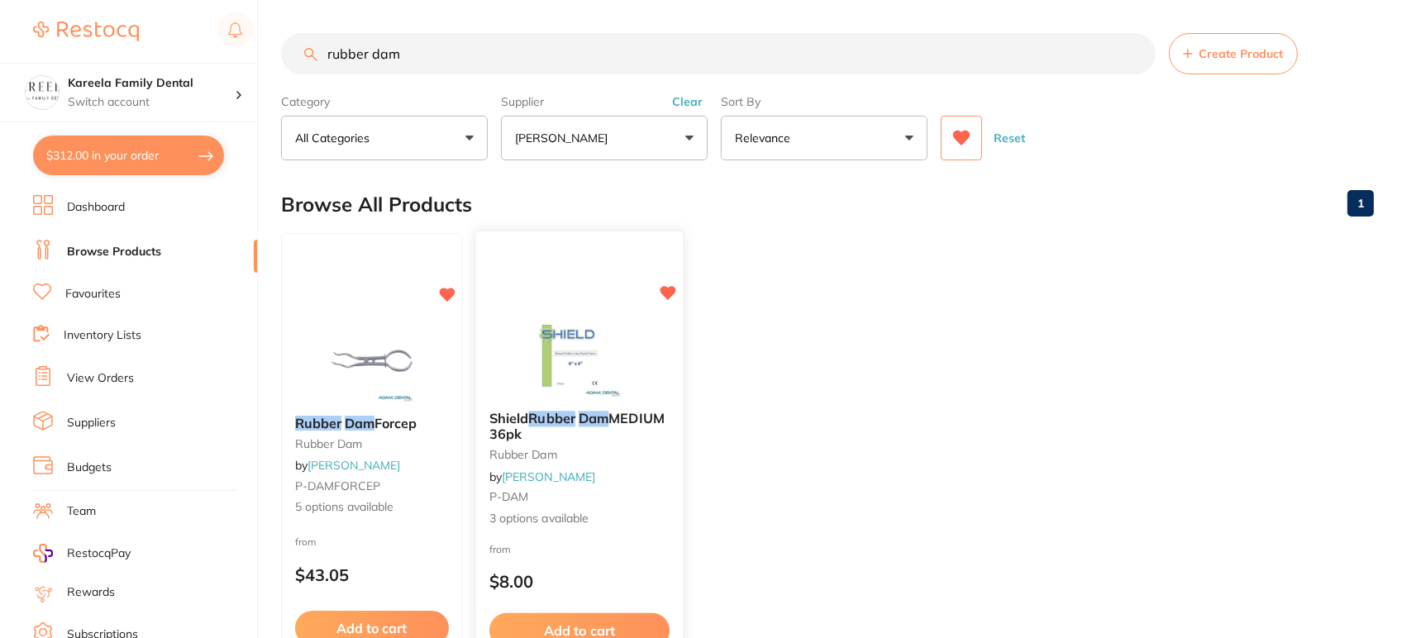
click at [566, 289] on div "Shield Rubber Dam MEDIUM 36pk rubber dam by [PERSON_NAME] P-DAM 3 options avail…" at bounding box center [579, 471] width 209 height 480
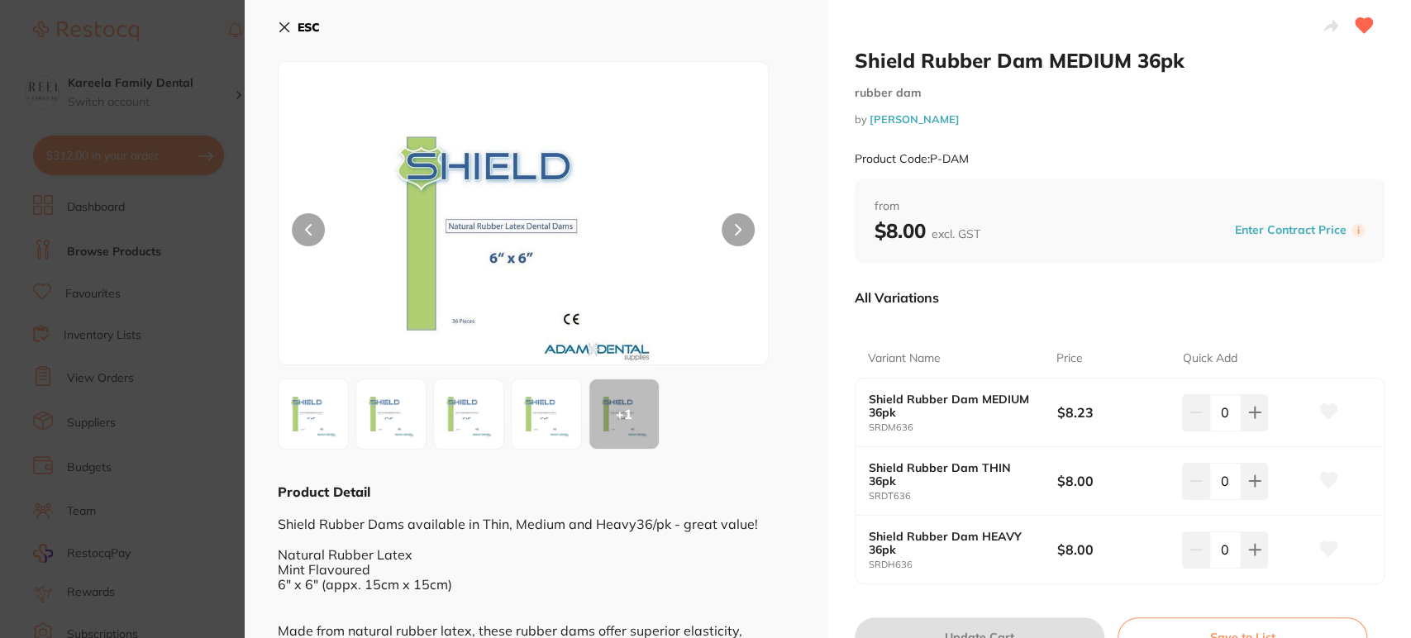
click at [291, 31] on button "ESC" at bounding box center [299, 27] width 42 height 28
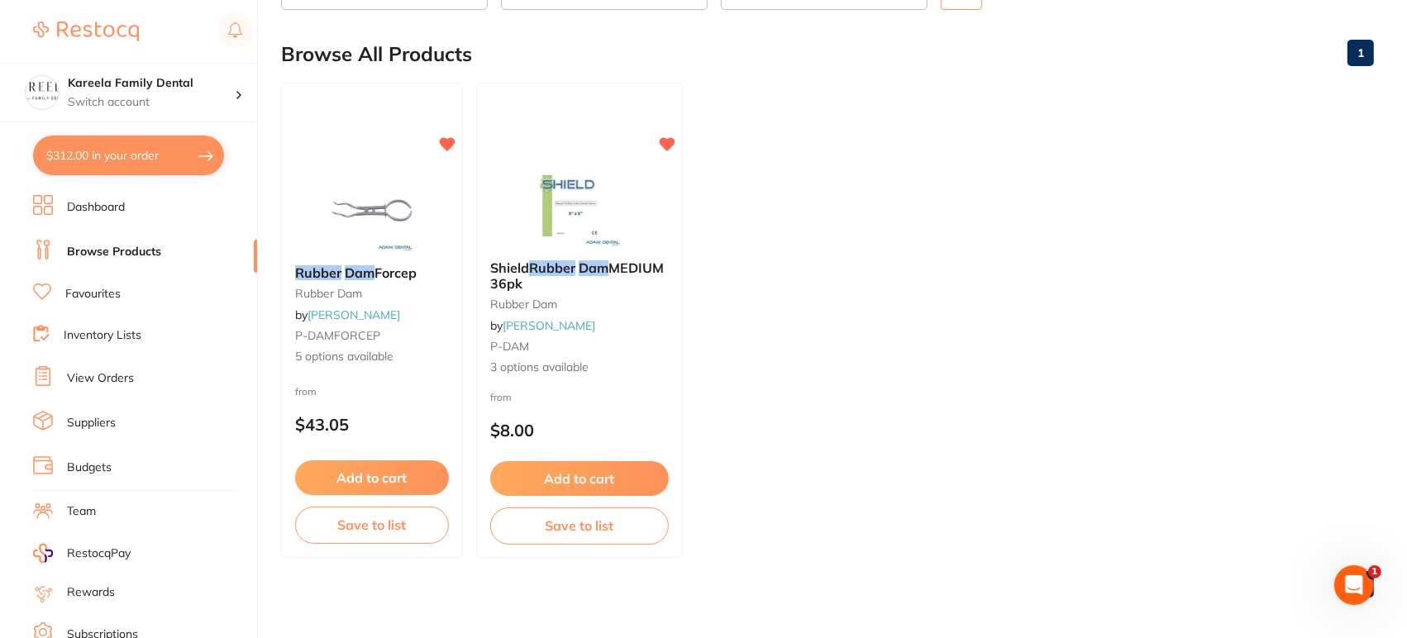
scroll to position [155, 0]
